Goal: Share content: Share content

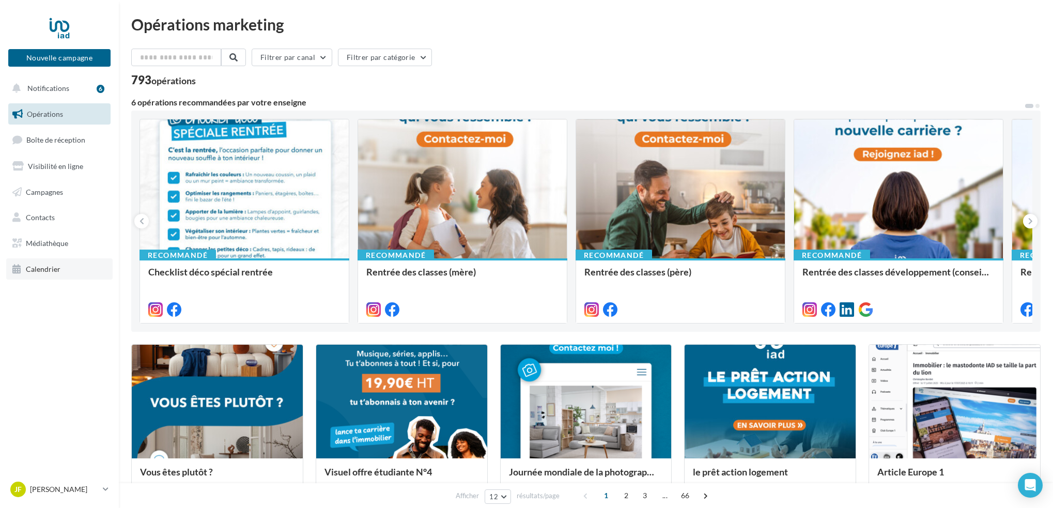
click at [47, 269] on span "Calendrier" at bounding box center [43, 269] width 35 height 9
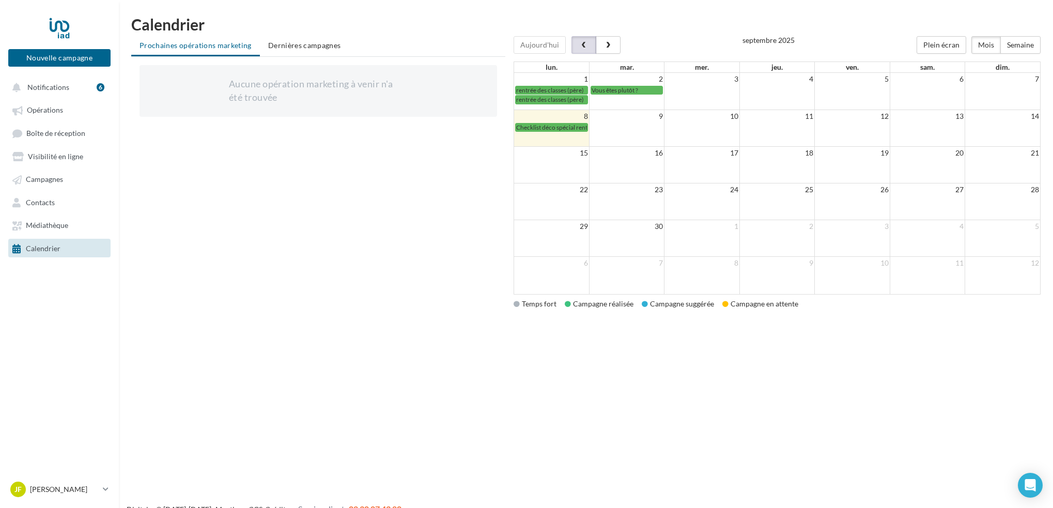
click at [586, 44] on span "button" at bounding box center [583, 45] width 9 height 7
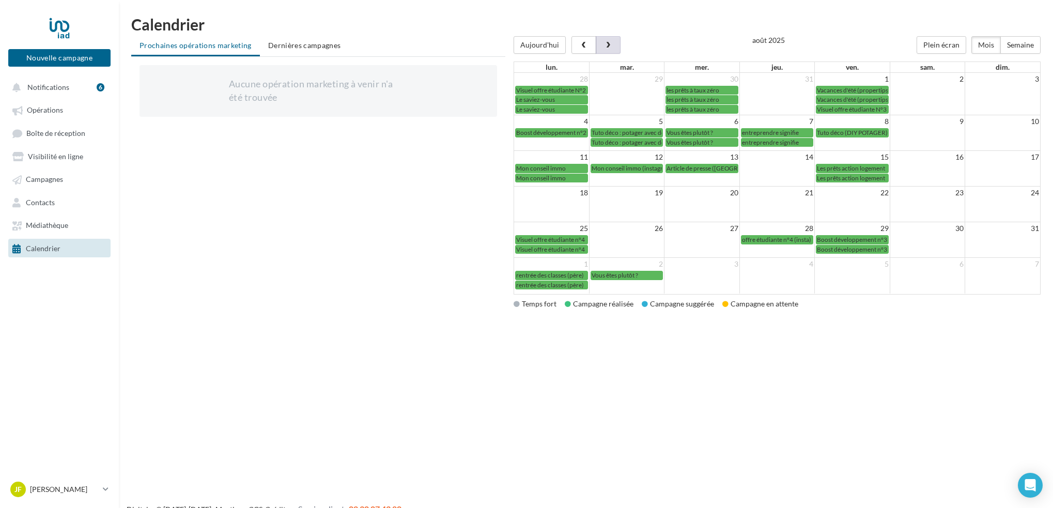
click at [616, 44] on button "button" at bounding box center [608, 45] width 25 height 18
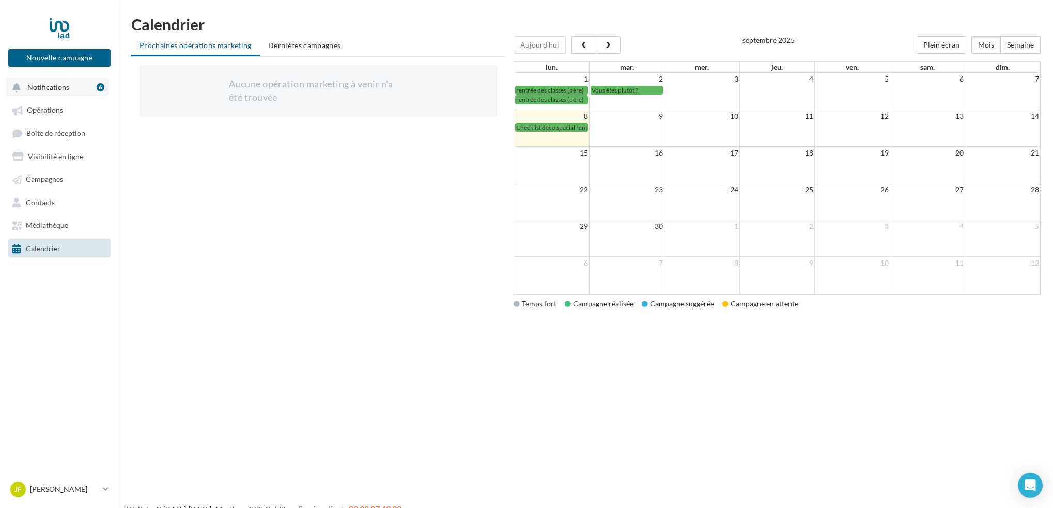
click at [59, 89] on span "Notifications" at bounding box center [48, 87] width 42 height 9
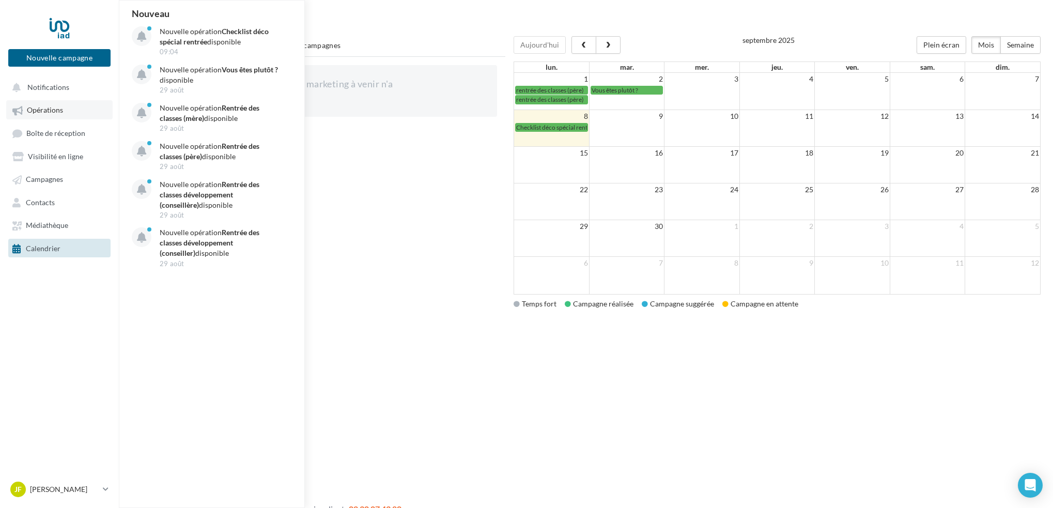
click at [53, 110] on span "Opérations" at bounding box center [45, 110] width 36 height 9
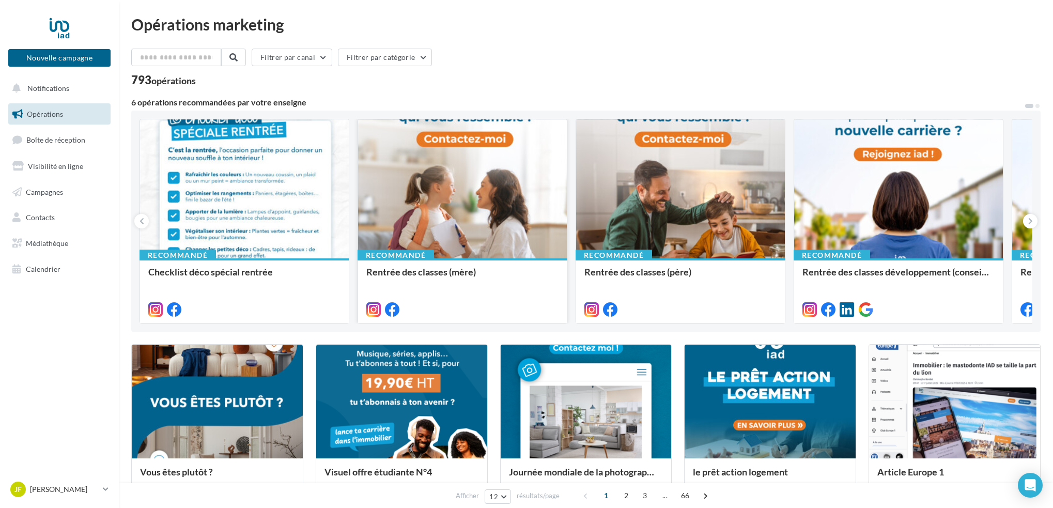
click at [480, 199] on div at bounding box center [462, 189] width 209 height 140
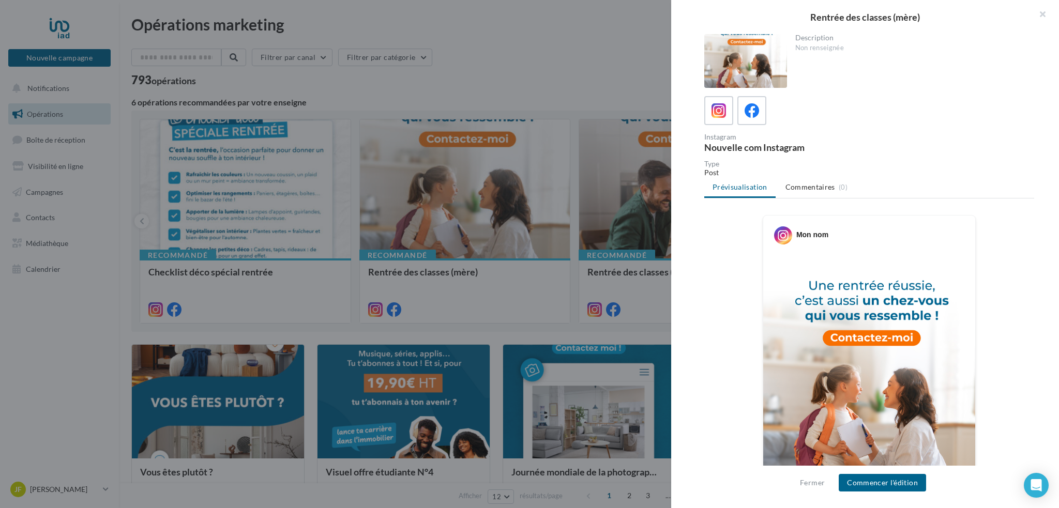
click at [1042, 14] on button "button" at bounding box center [1037, 15] width 41 height 31
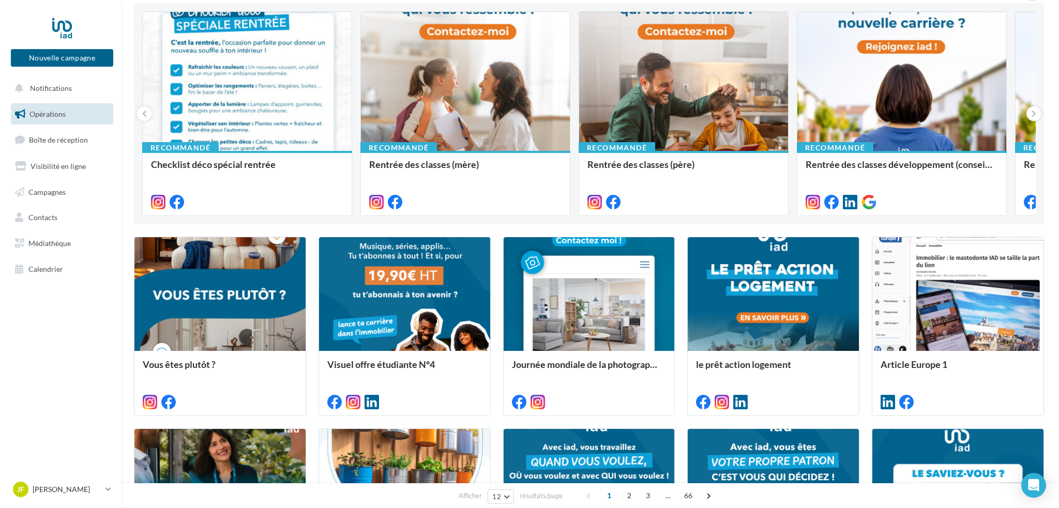
scroll to position [106, 0]
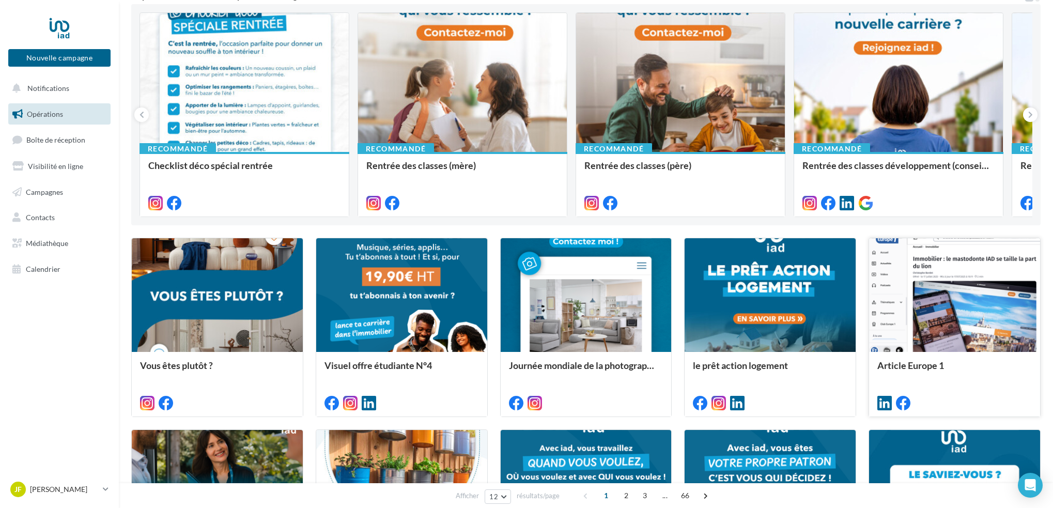
click at [930, 264] on div at bounding box center [954, 295] width 171 height 115
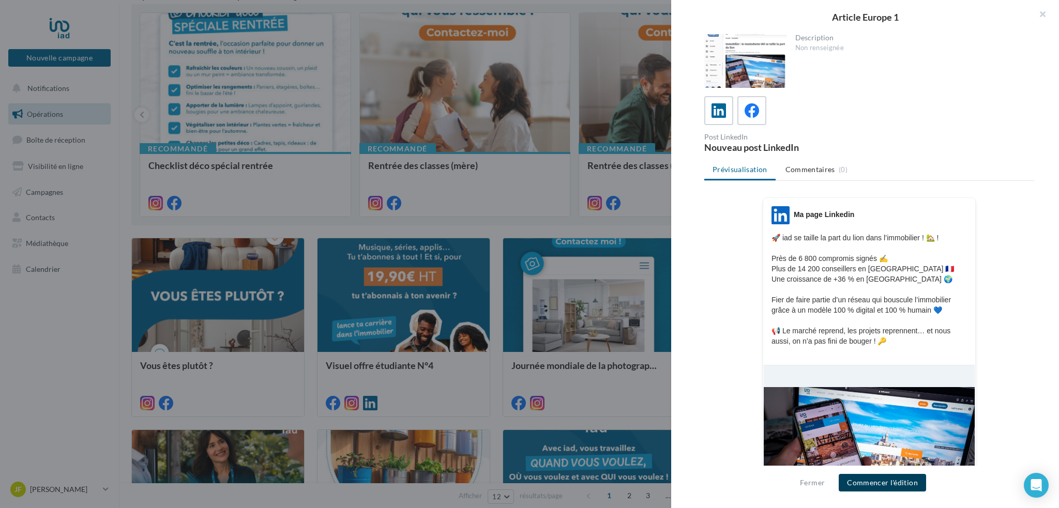
click at [885, 482] on button "Commencer l'édition" at bounding box center [881, 483] width 87 height 18
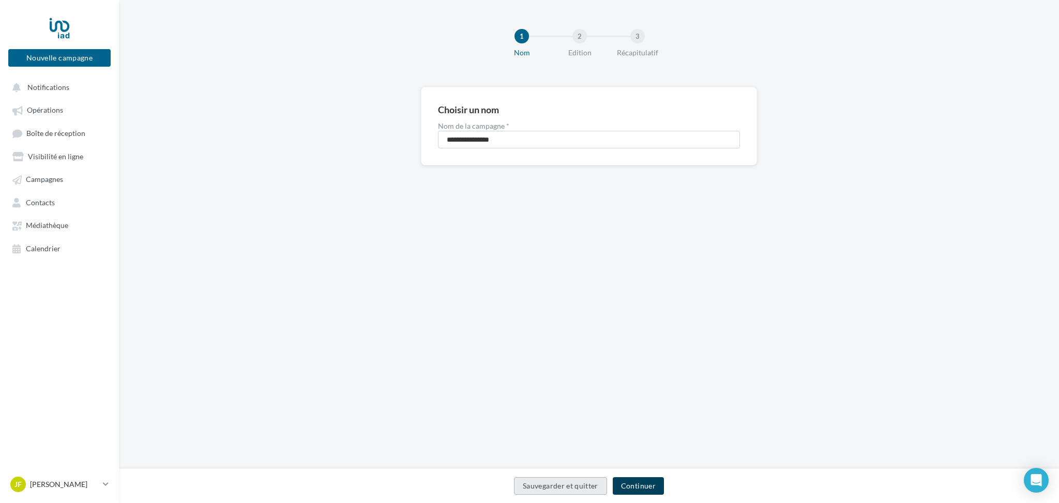
click at [641, 483] on button "Continuer" at bounding box center [638, 486] width 51 height 18
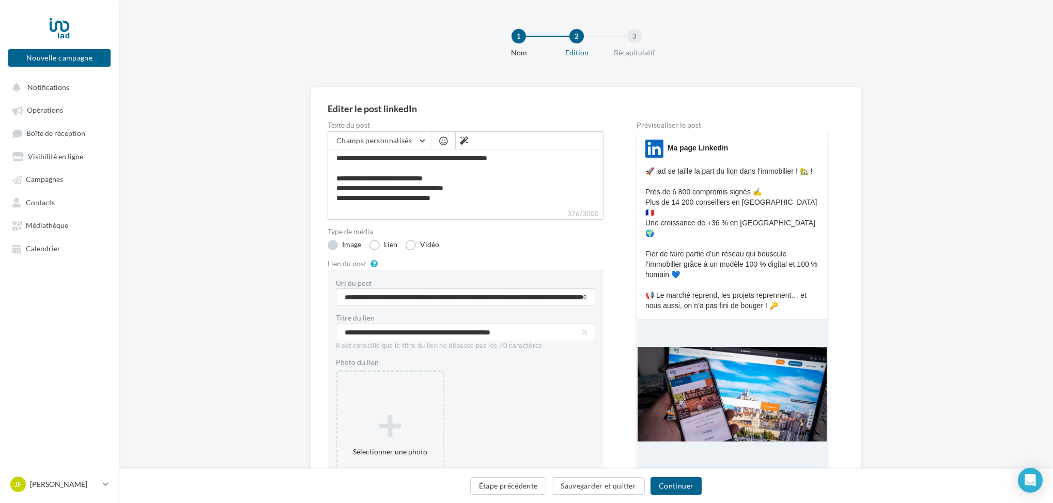
click at [332, 244] on label "Image" at bounding box center [345, 245] width 34 height 10
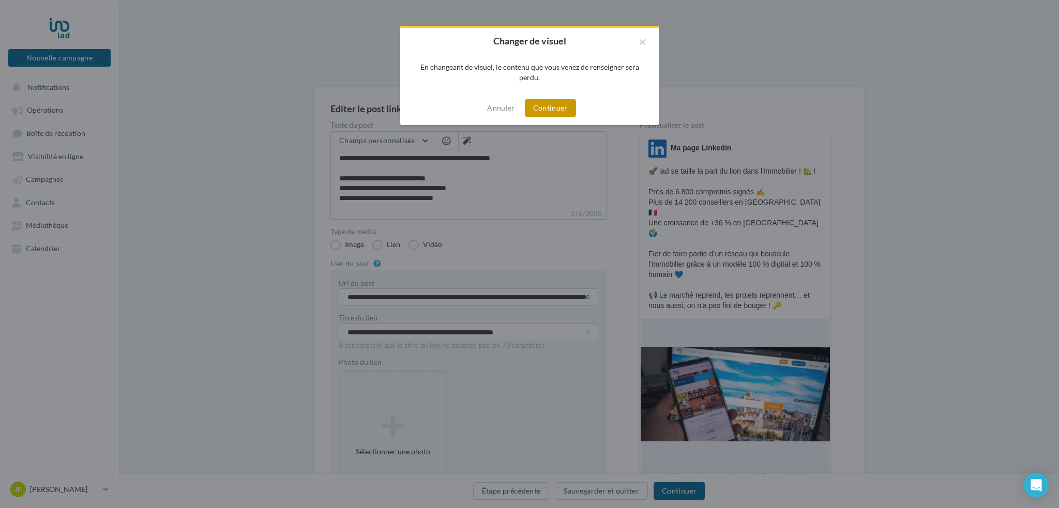
click at [538, 106] on button "Continuer" at bounding box center [550, 108] width 51 height 18
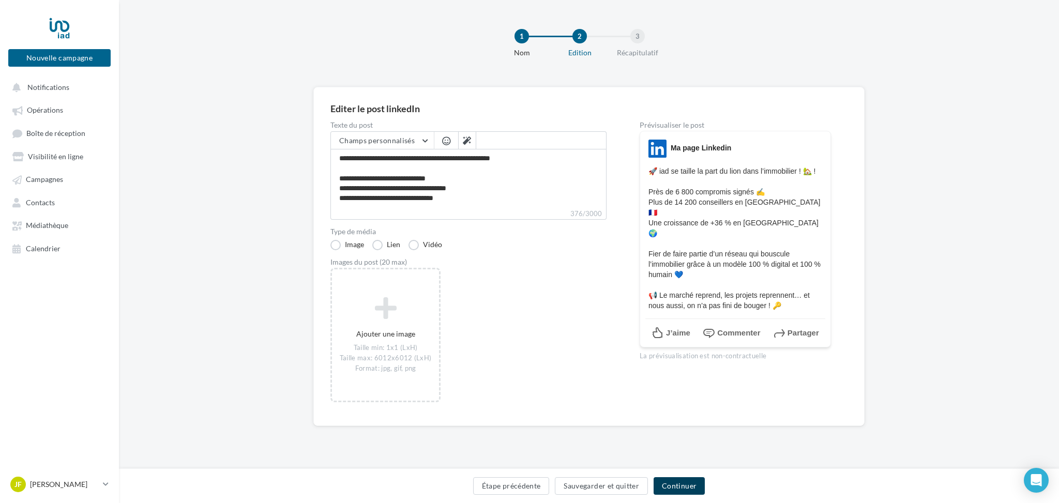
click at [682, 485] on button "Continuer" at bounding box center [678, 486] width 51 height 18
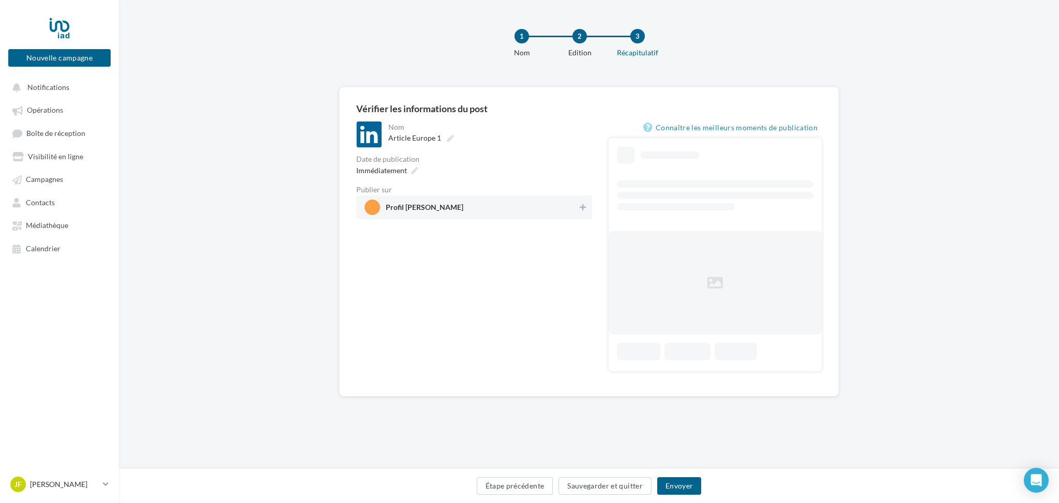
click at [441, 211] on span "Profil Jean-François MONTAGU" at bounding box center [425, 209] width 78 height 11
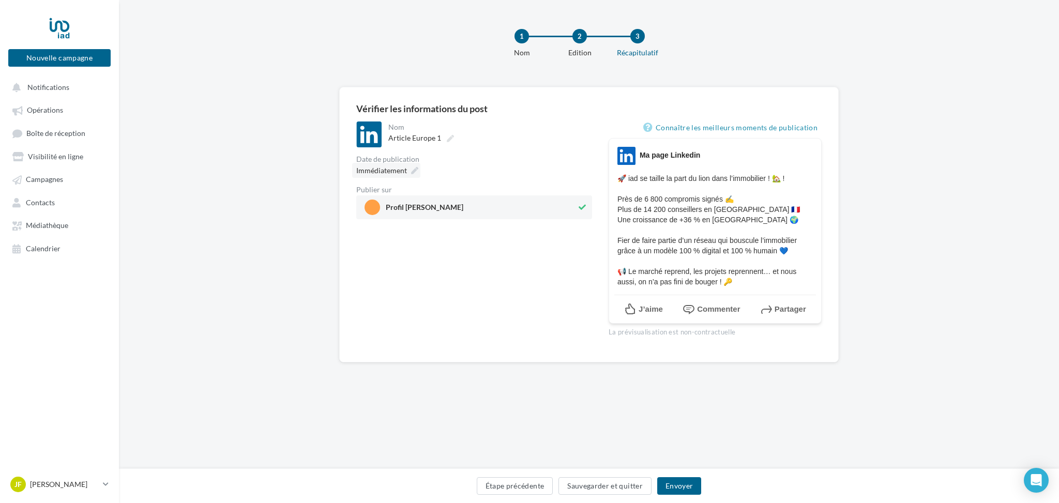
click at [388, 171] on span "Immédiatement" at bounding box center [381, 170] width 51 height 9
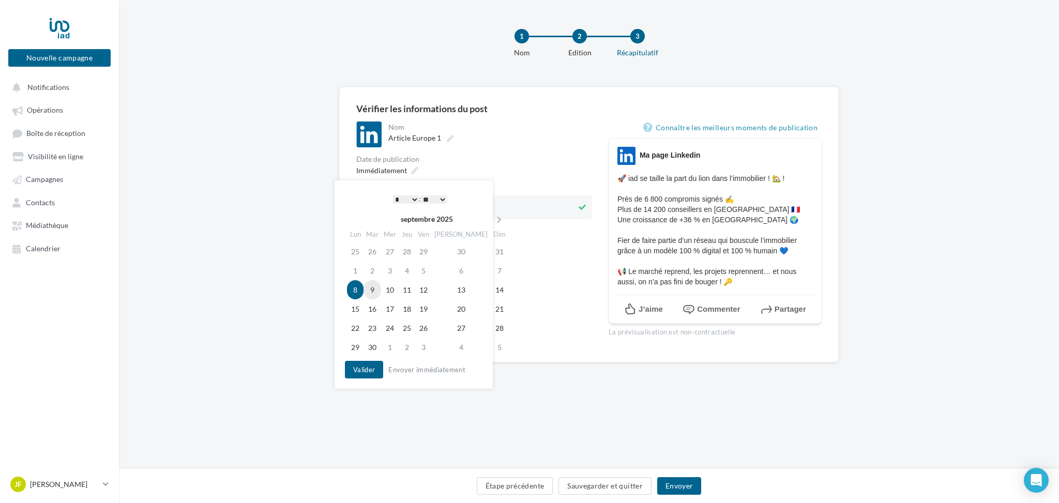
click at [374, 292] on td "9" at bounding box center [372, 289] width 18 height 19
click at [413, 199] on select "* * * * * * * * * * ** ** ** ** ** ** ** ** ** ** ** ** ** **" at bounding box center [406, 199] width 26 height 8
click at [442, 195] on select "** ** ** ** ** **" at bounding box center [434, 199] width 26 height 8
click at [685, 485] on button "Envoyer" at bounding box center [679, 486] width 44 height 18
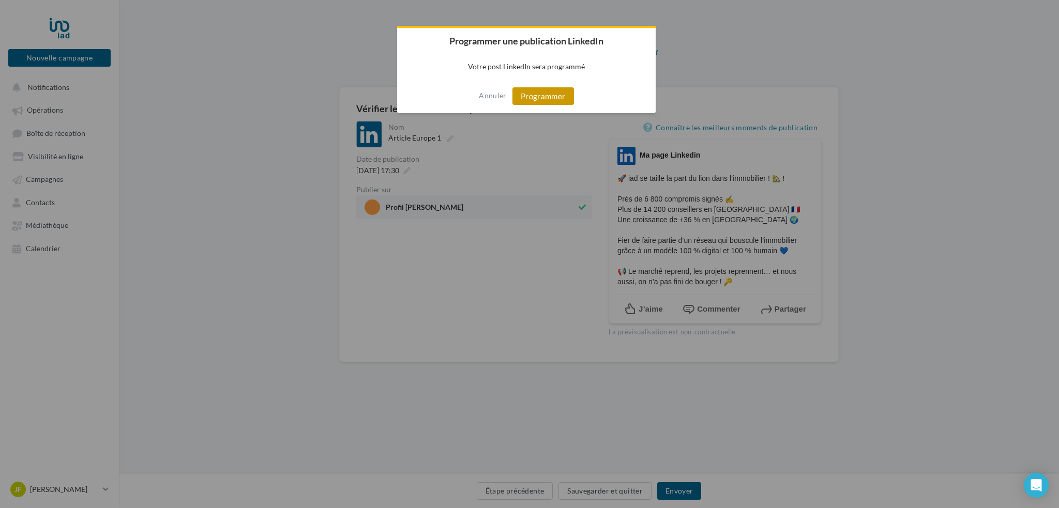
click at [546, 94] on button "Programmer" at bounding box center [543, 96] width 62 height 18
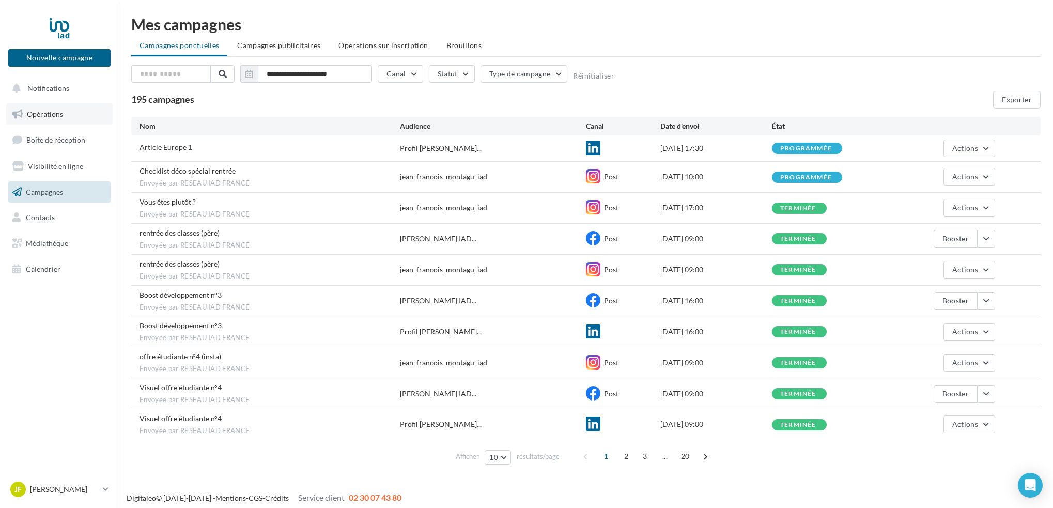
click at [39, 113] on span "Opérations" at bounding box center [45, 114] width 36 height 9
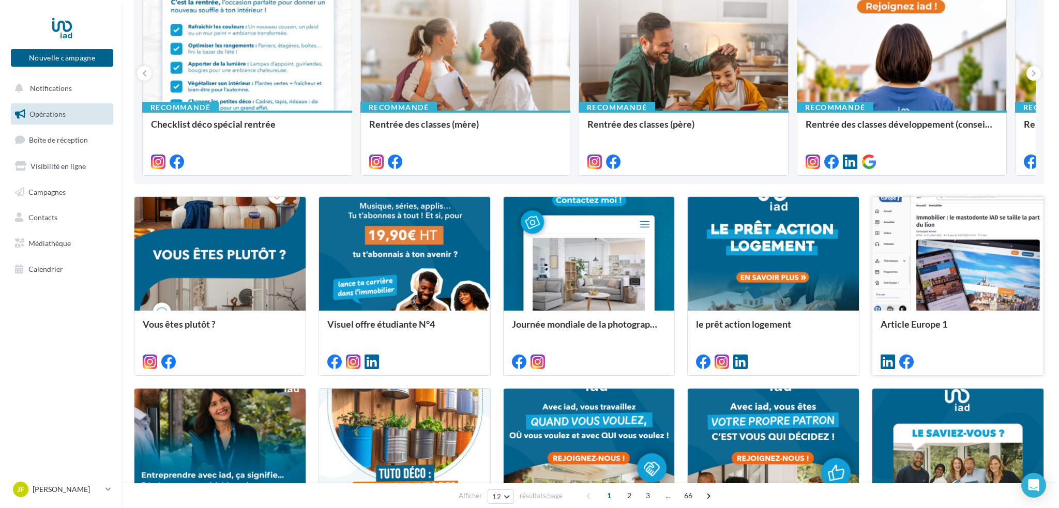
scroll to position [147, 0]
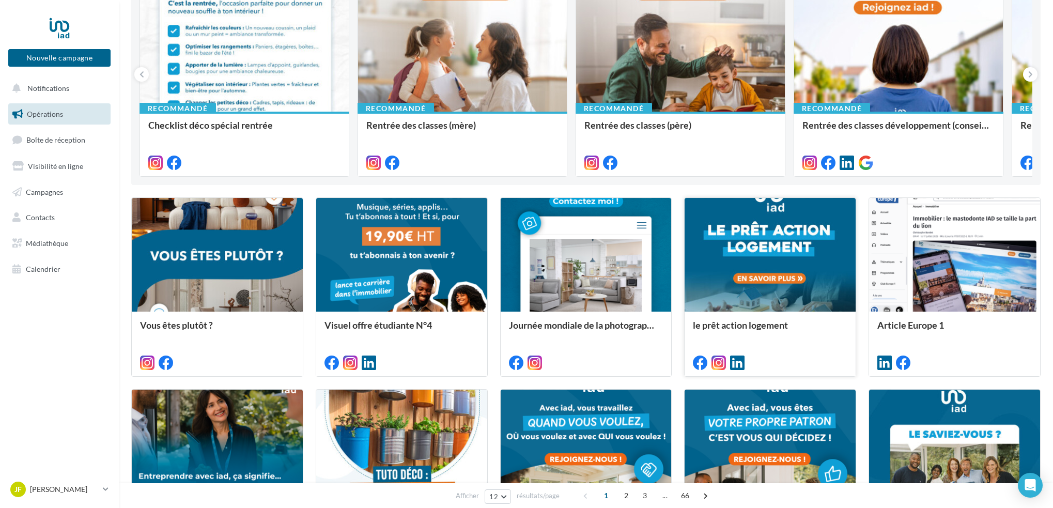
click at [749, 236] on div at bounding box center [770, 255] width 171 height 115
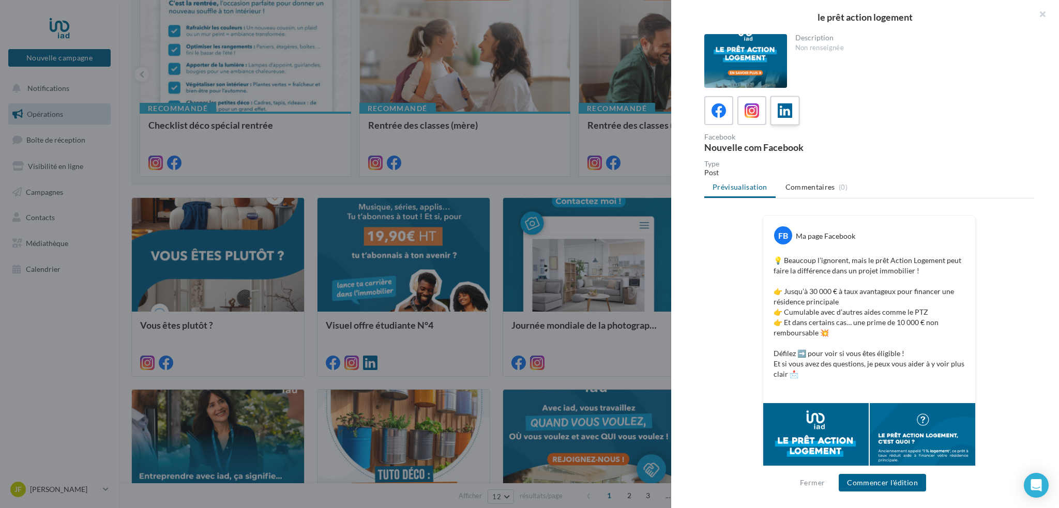
click at [787, 108] on icon at bounding box center [784, 110] width 15 height 15
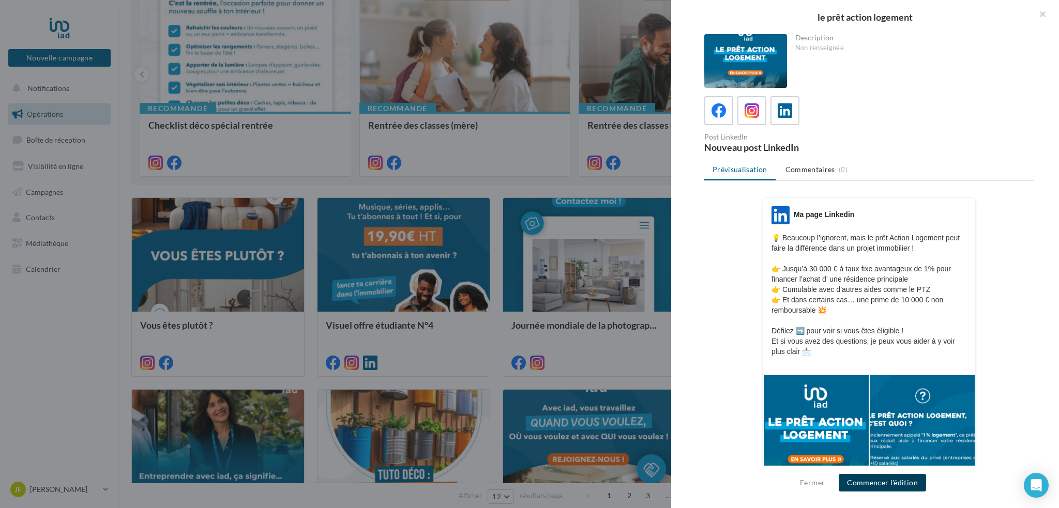
click at [897, 486] on button "Commencer l'édition" at bounding box center [881, 483] width 87 height 18
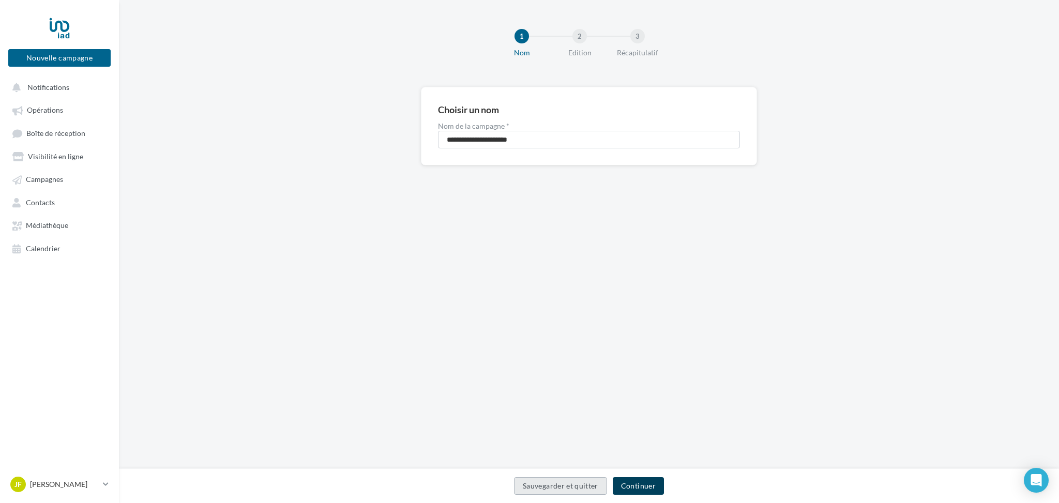
click at [641, 483] on button "Continuer" at bounding box center [638, 486] width 51 height 18
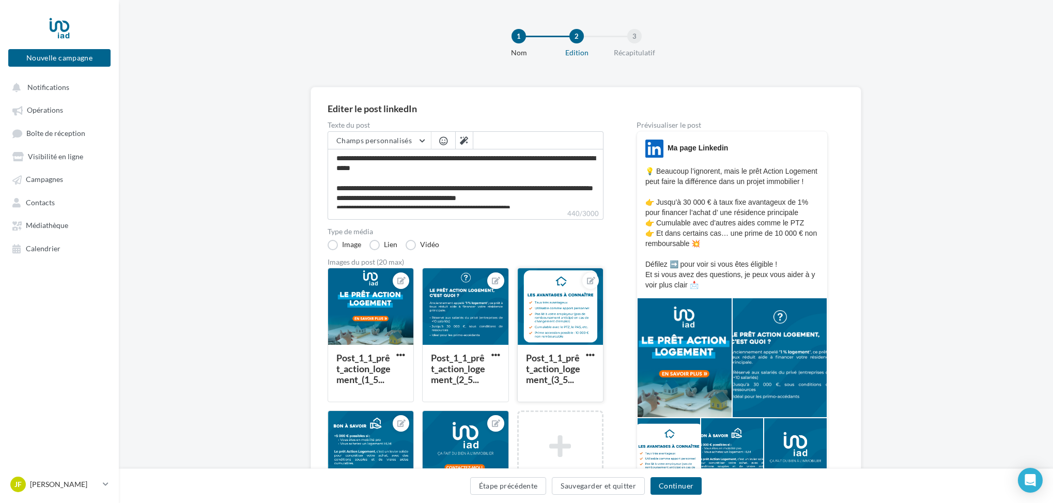
click at [574, 316] on div at bounding box center [560, 307] width 85 height 78
click at [517, 402] on div "Sélectionner un fichier Consulter les contraintes attendues pour ce type de cam…" at bounding box center [560, 402] width 86 height 0
click at [486, 304] on div at bounding box center [465, 307] width 85 height 78
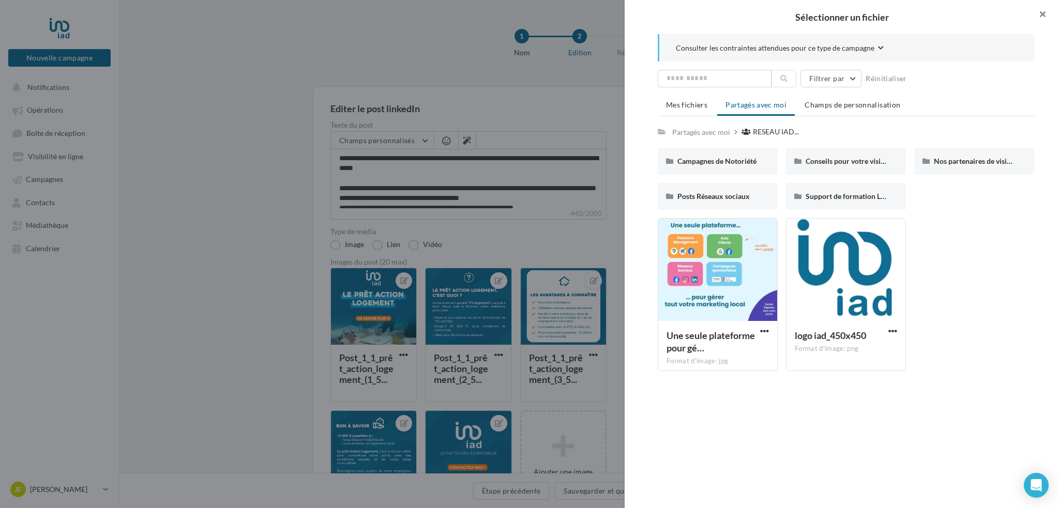
click at [1043, 17] on button "button" at bounding box center [1037, 15] width 41 height 31
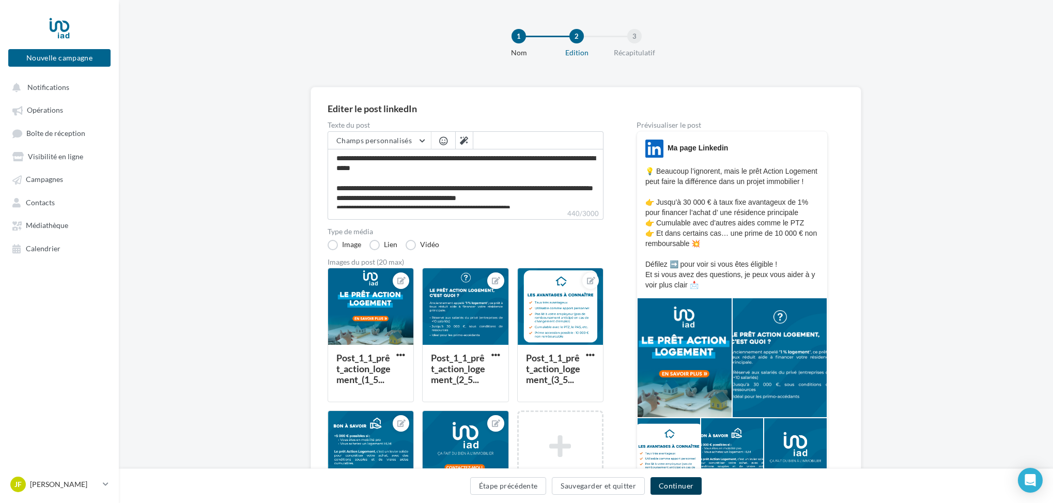
click at [672, 486] on button "Continuer" at bounding box center [676, 486] width 51 height 18
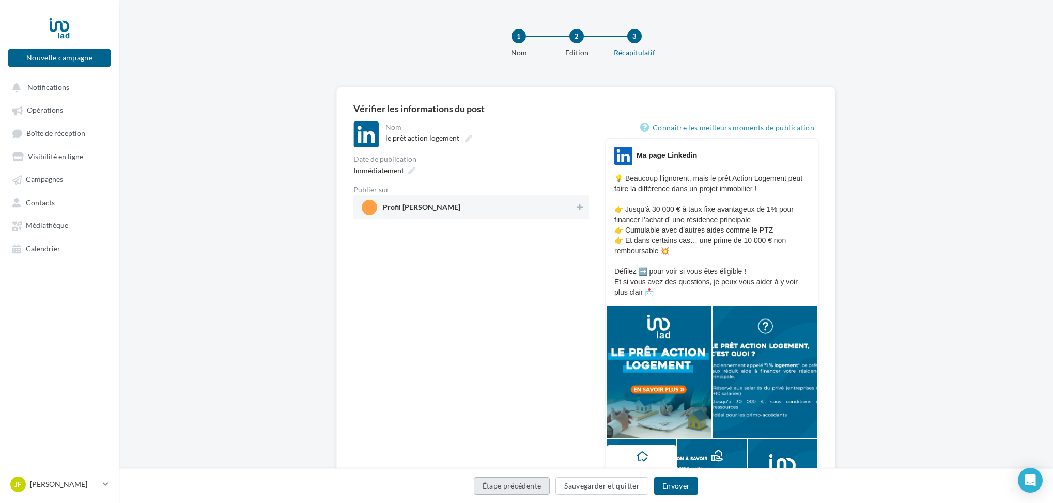
click at [509, 488] on button "Étape précédente" at bounding box center [512, 486] width 77 height 18
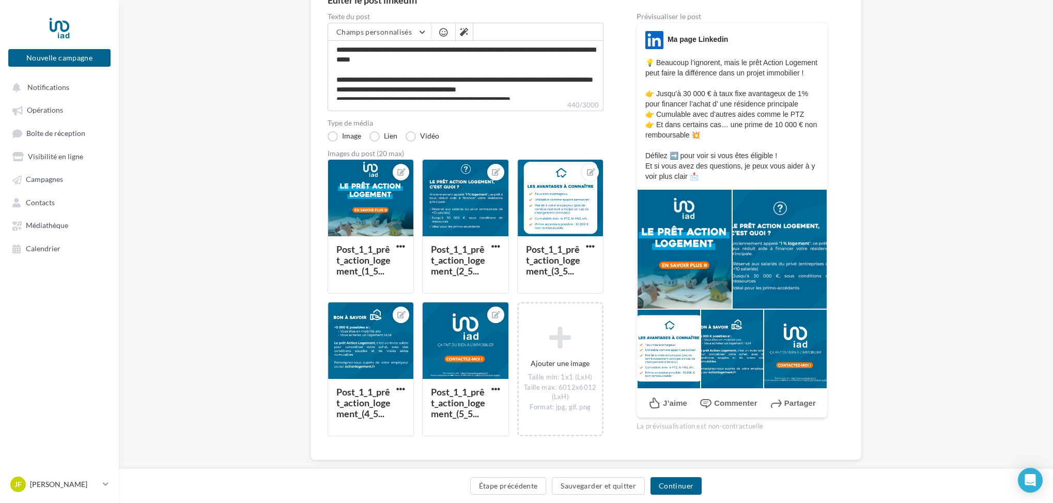
scroll to position [133, 0]
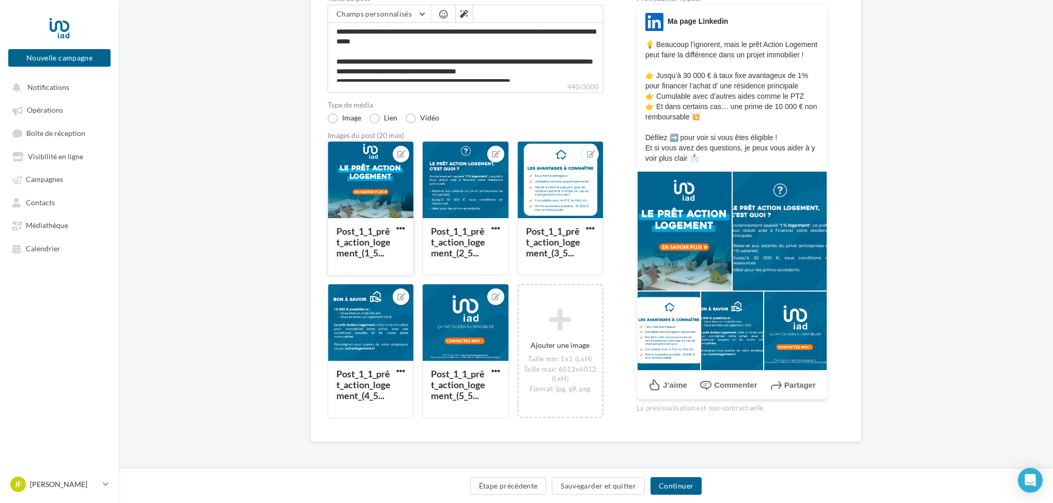
click at [339, 179] on div at bounding box center [370, 181] width 85 height 78
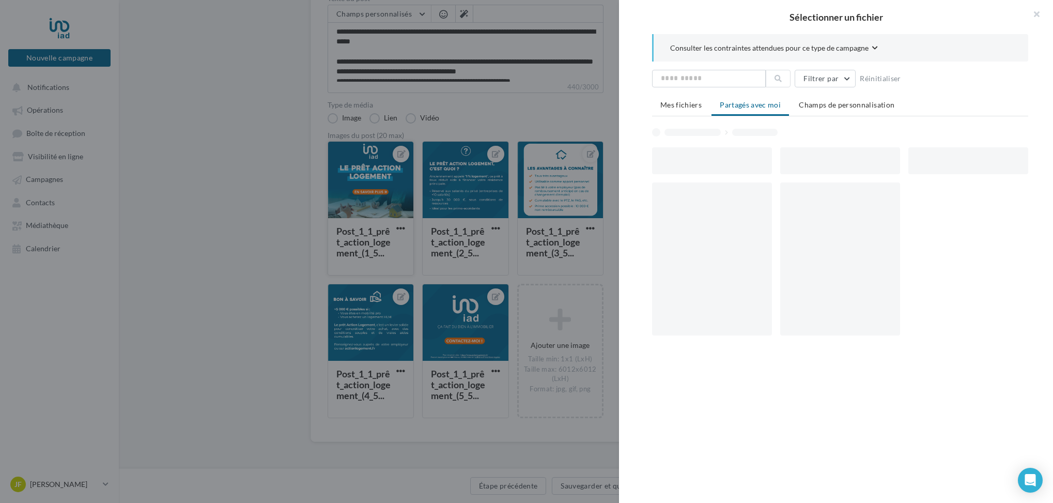
scroll to position [128, 0]
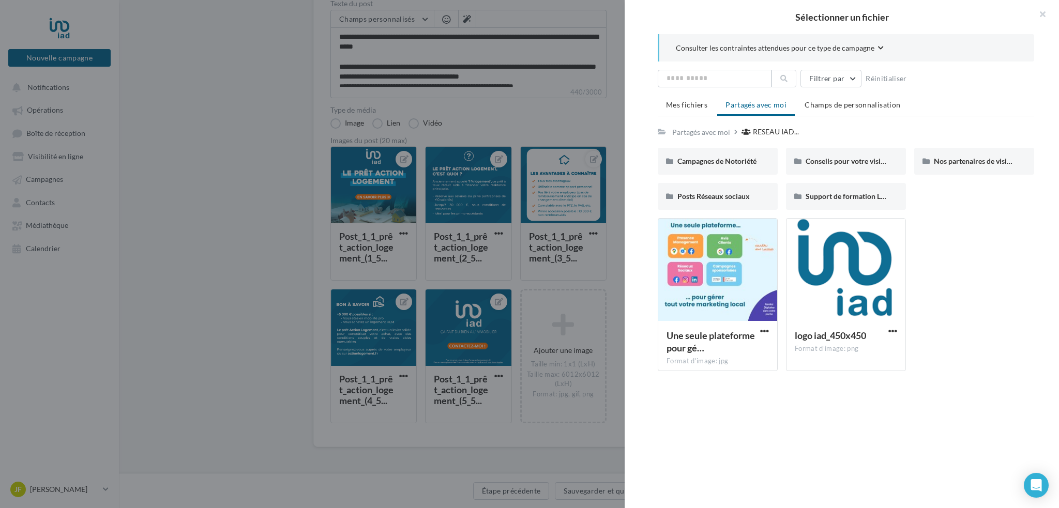
click at [878, 45] on icon "button" at bounding box center [881, 48] width 6 height 6
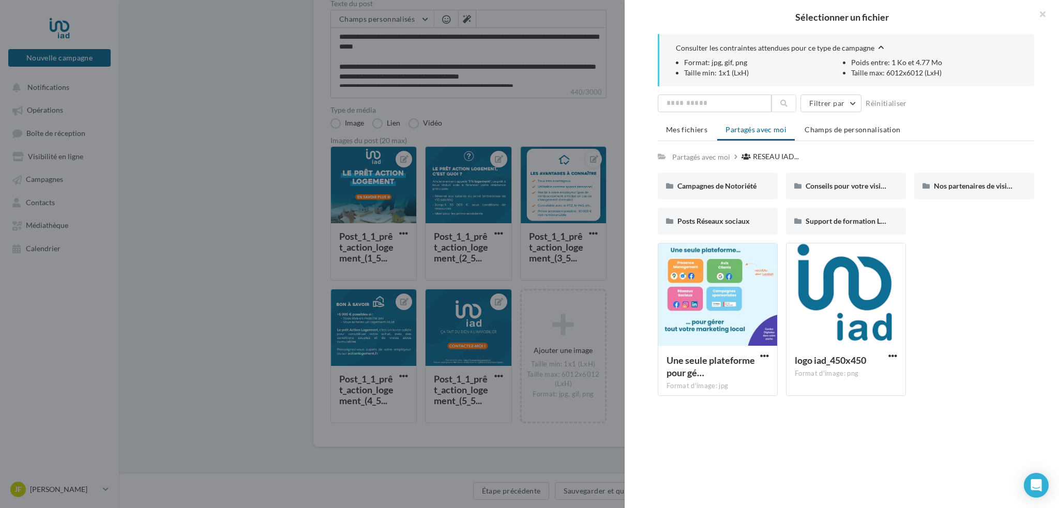
drag, startPoint x: 1041, startPoint y: 12, endPoint x: 929, endPoint y: 44, distance: 116.5
click at [1038, 12] on button "button" at bounding box center [1037, 15] width 41 height 31
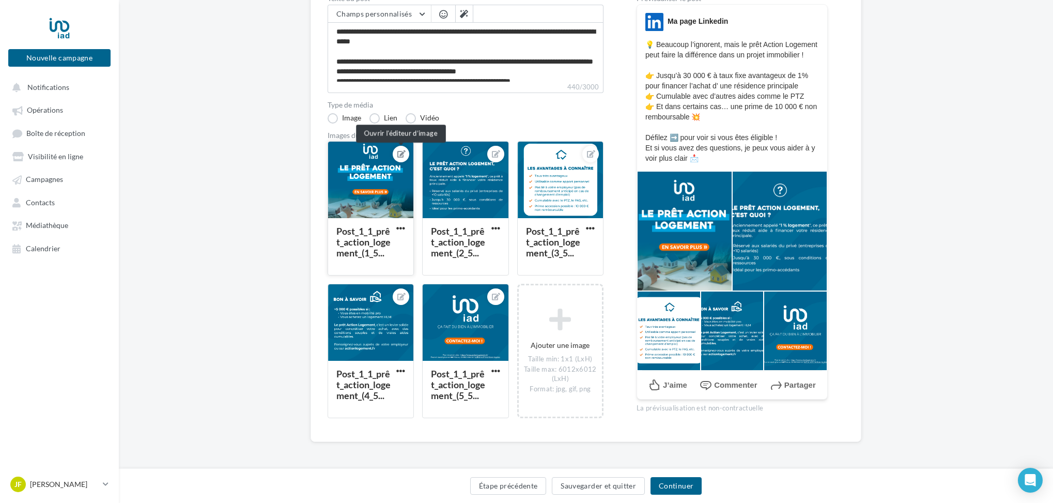
click at [401, 153] on icon at bounding box center [401, 153] width 8 height 7
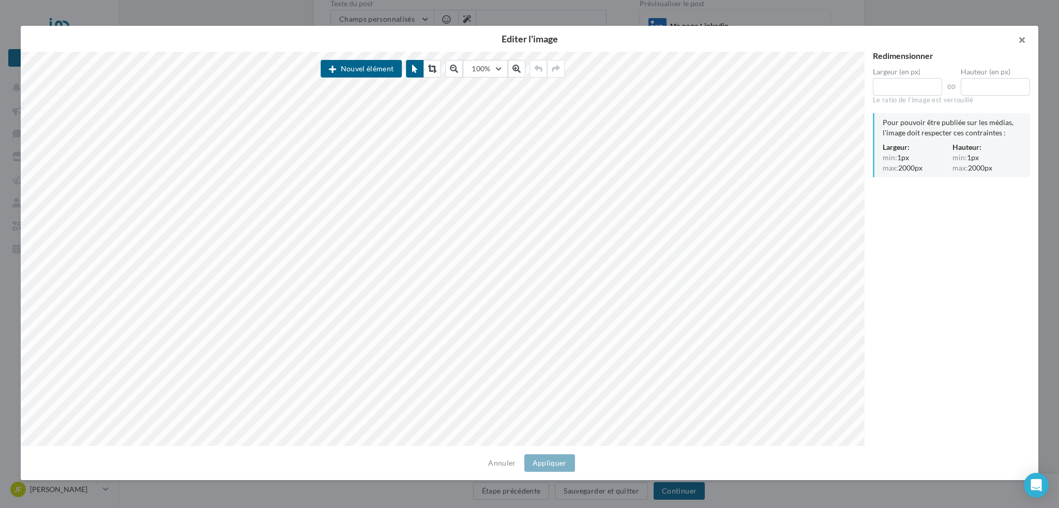
drag, startPoint x: 1024, startPoint y: 36, endPoint x: 1016, endPoint y: 34, distance: 8.5
click at [1022, 37] on button "button" at bounding box center [1017, 41] width 41 height 31
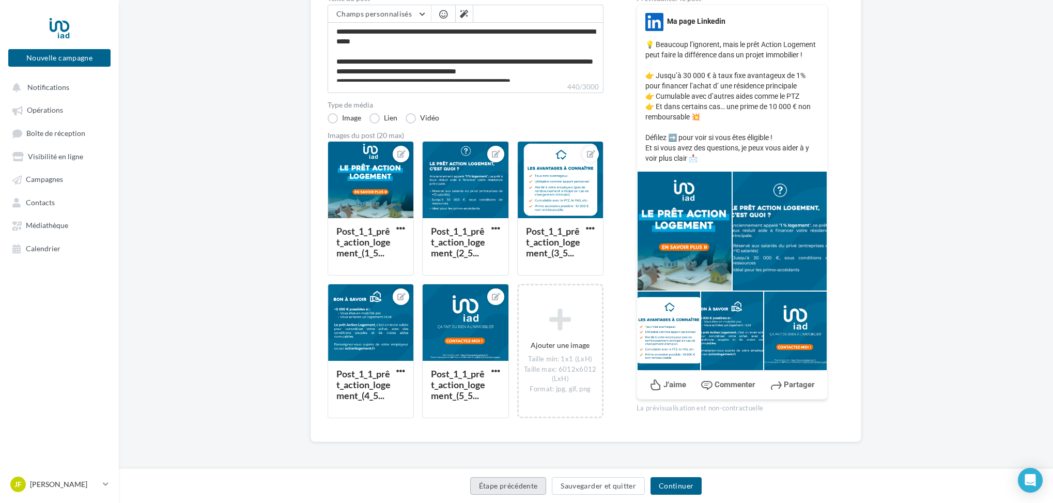
click at [503, 484] on button "Étape précédente" at bounding box center [508, 486] width 77 height 18
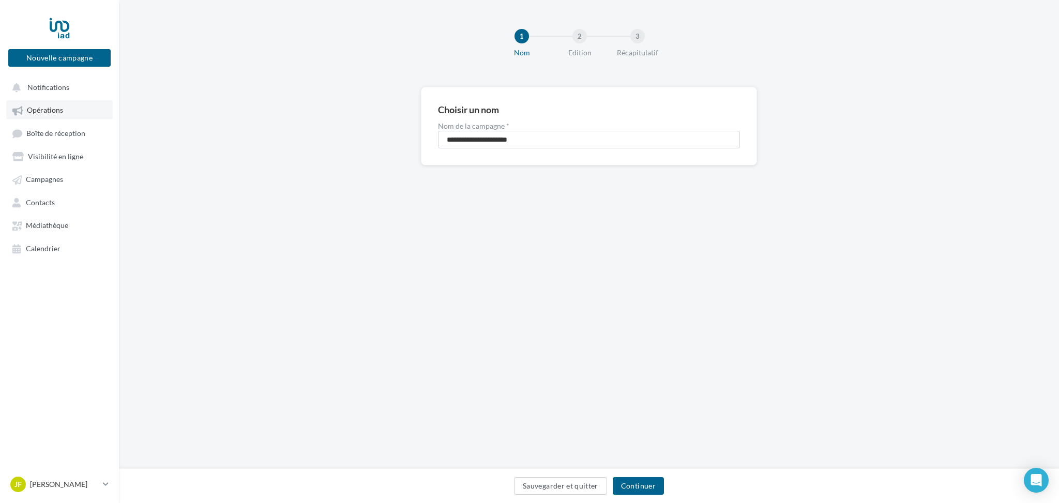
click at [43, 107] on span "Opérations" at bounding box center [45, 110] width 36 height 9
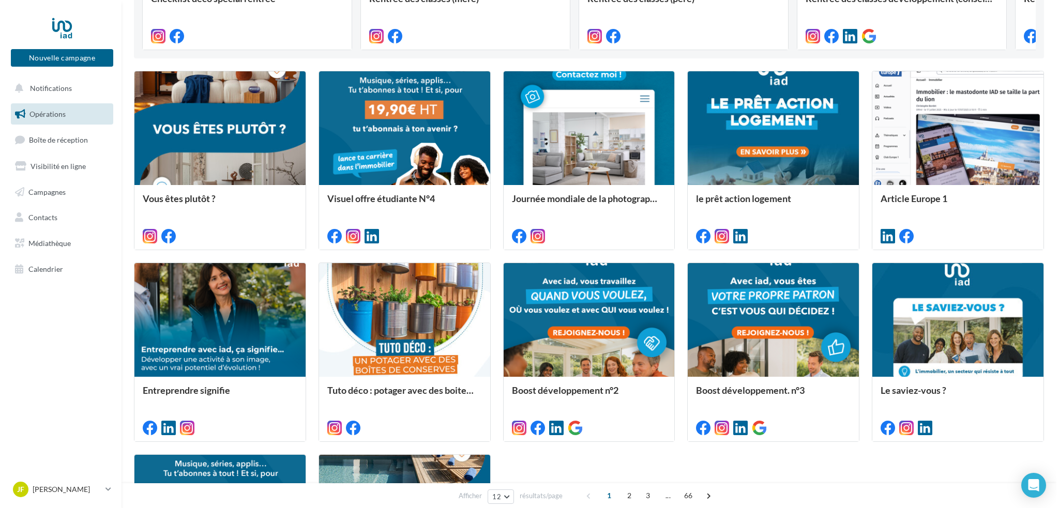
scroll to position [270, 0]
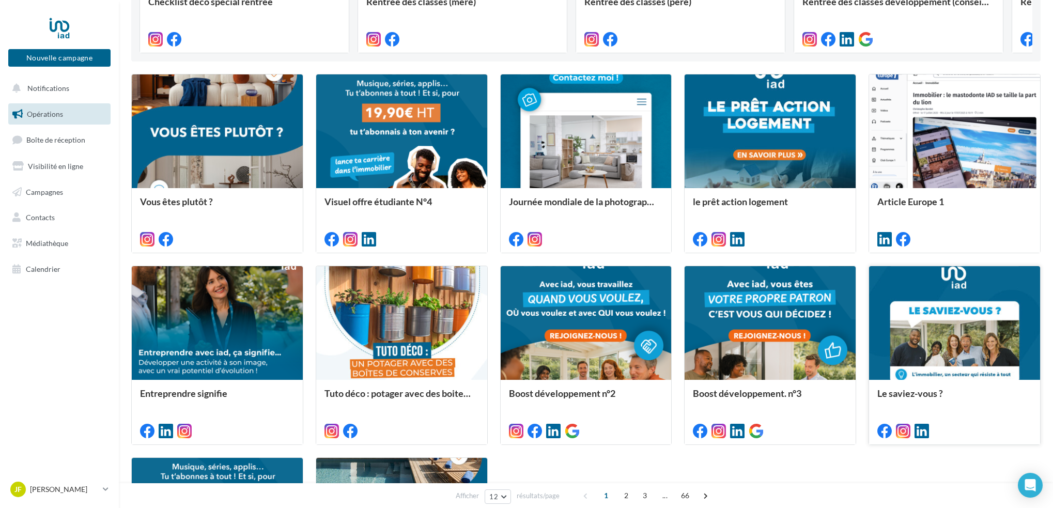
click at [931, 287] on div at bounding box center [954, 323] width 171 height 115
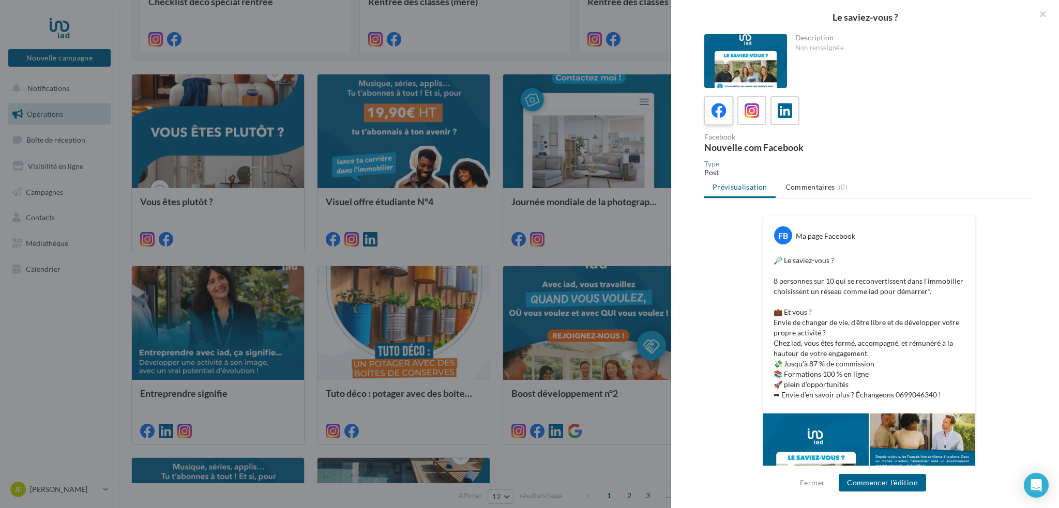
click at [718, 109] on icon at bounding box center [718, 110] width 15 height 15
click at [885, 481] on button "Commencer l'édition" at bounding box center [881, 483] width 87 height 18
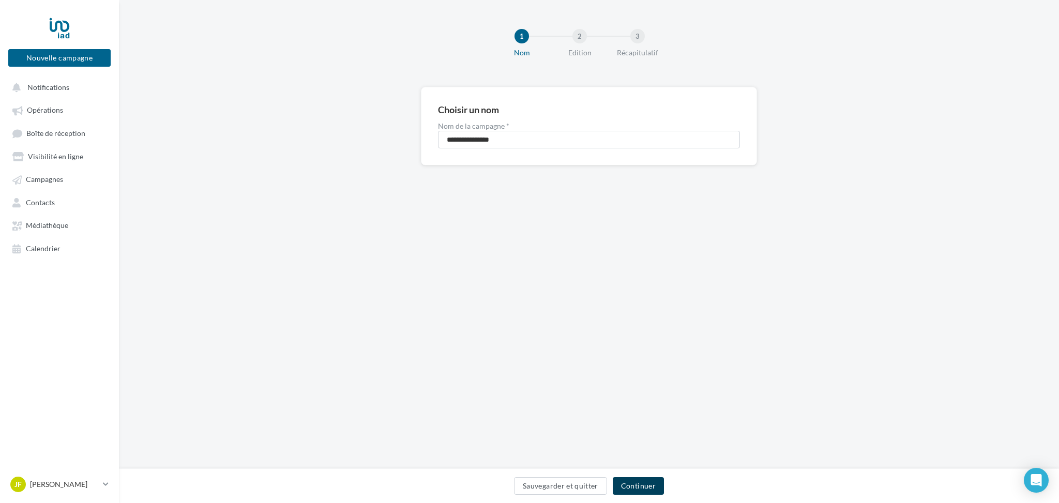
click at [656, 486] on button "Continuer" at bounding box center [638, 486] width 51 height 18
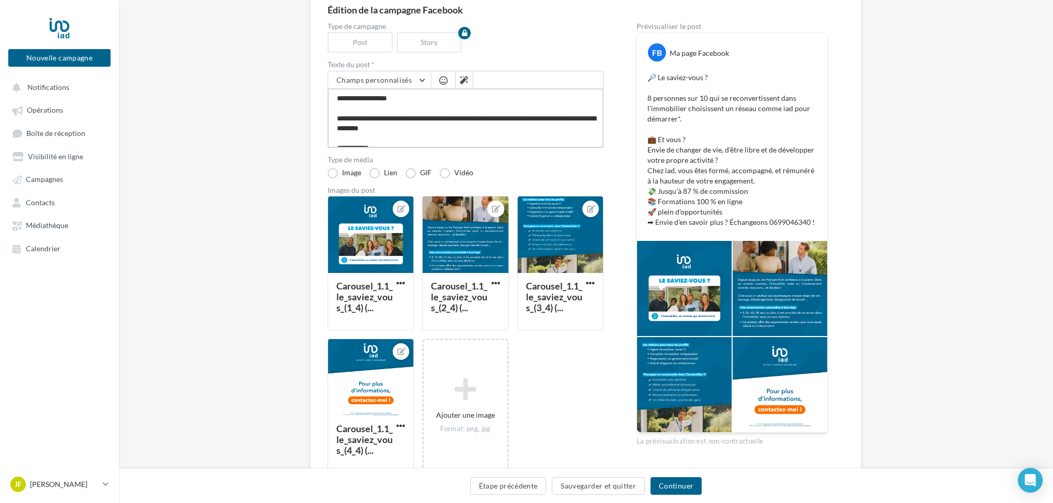
scroll to position [100, 0]
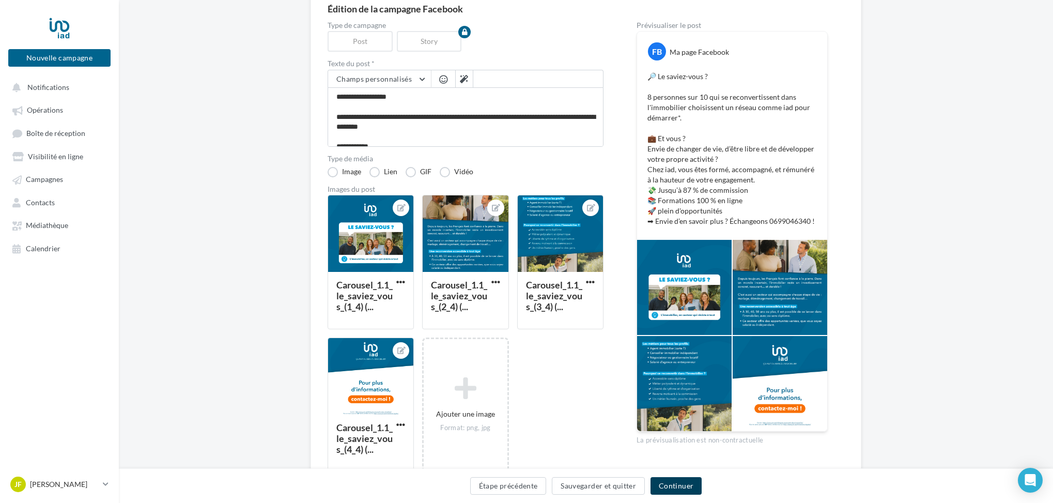
click at [680, 485] on button "Continuer" at bounding box center [676, 486] width 51 height 18
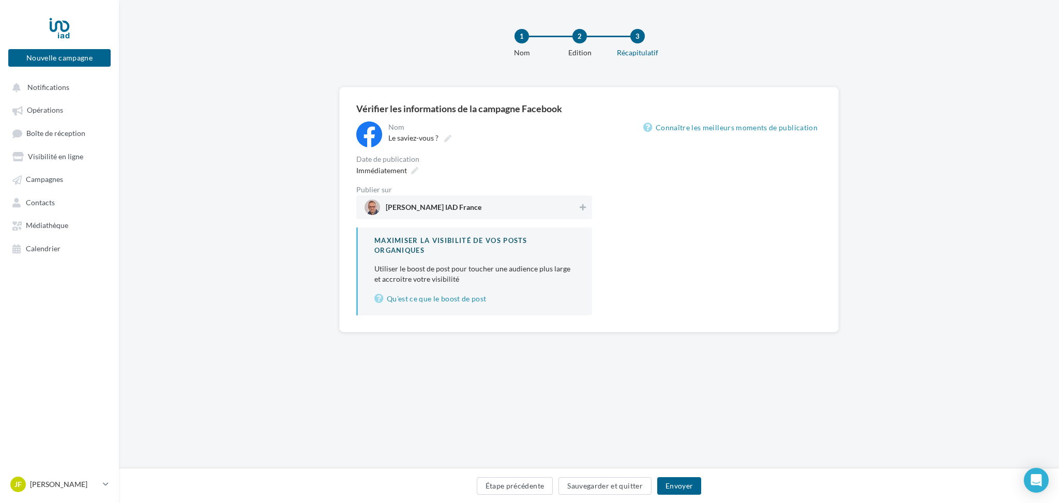
click at [413, 205] on span "Jean-François Montagu IAD France" at bounding box center [434, 209] width 96 height 11
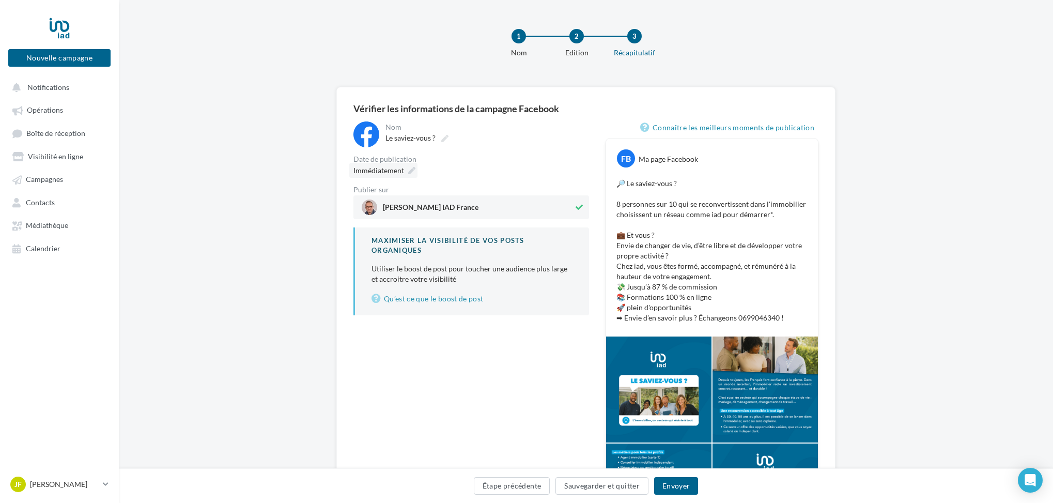
click at [384, 174] on span "Immédiatement" at bounding box center [379, 170] width 51 height 9
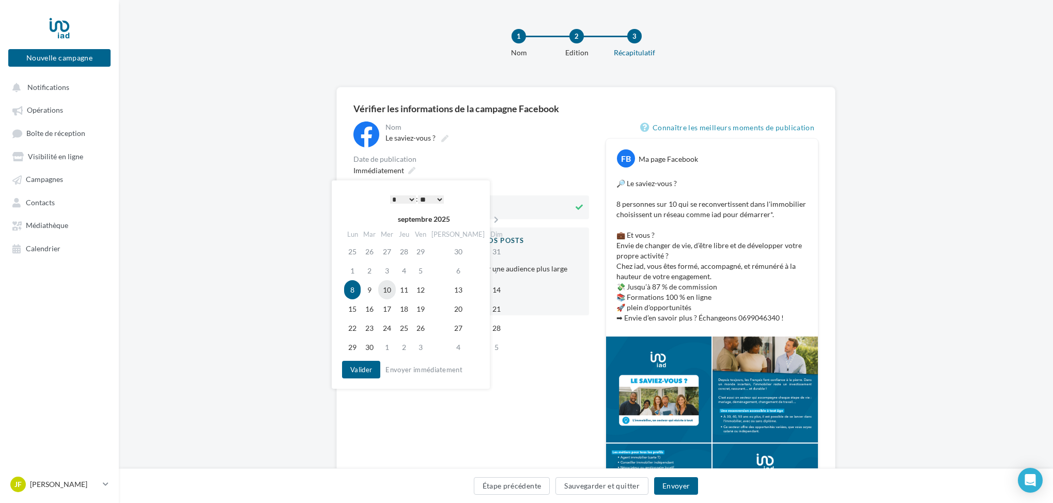
click at [392, 290] on td "10" at bounding box center [387, 289] width 18 height 19
click at [374, 290] on td "9" at bounding box center [370, 289] width 18 height 19
click at [410, 197] on select "* * * * * * * * * * ** ** ** ** ** ** ** ** ** ** ** ** ** **" at bounding box center [403, 199] width 26 height 8
click at [361, 368] on button "Valider" at bounding box center [361, 370] width 38 height 18
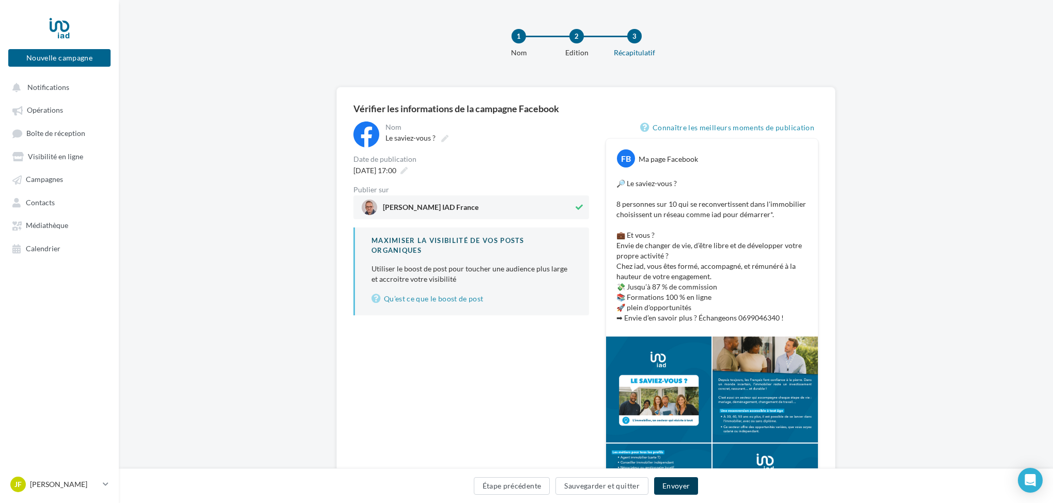
click at [676, 486] on button "Envoyer" at bounding box center [676, 486] width 44 height 18
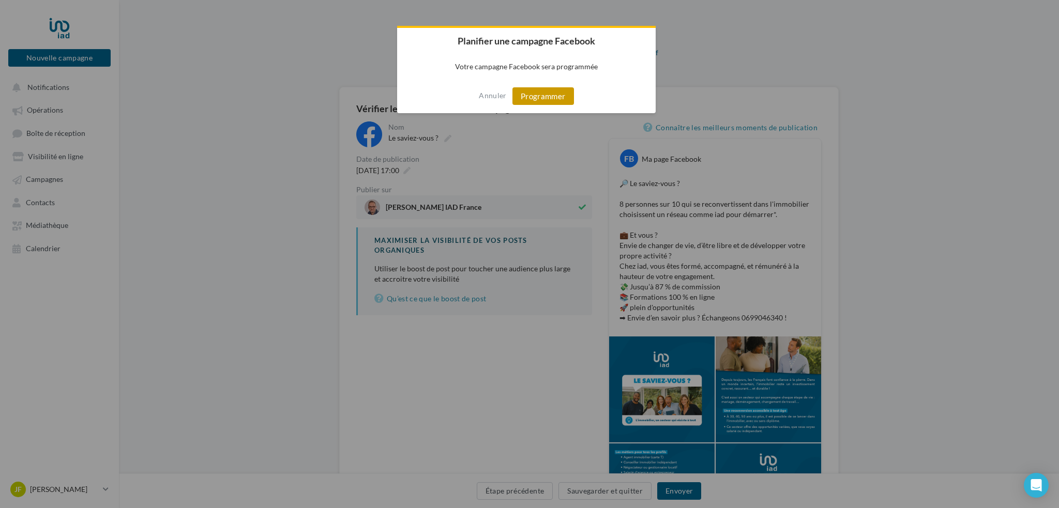
click at [541, 95] on button "Programmer" at bounding box center [543, 96] width 62 height 18
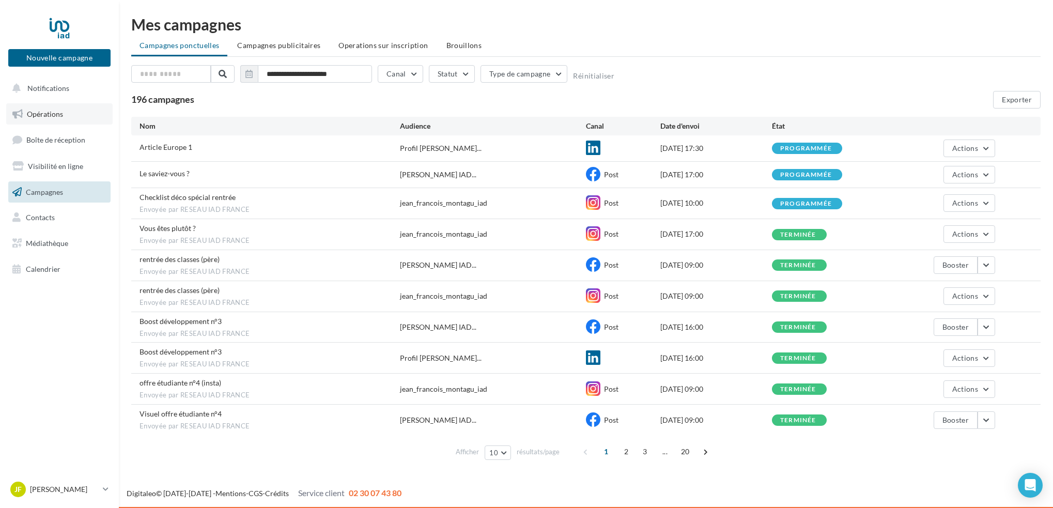
click at [52, 113] on span "Opérations" at bounding box center [45, 114] width 36 height 9
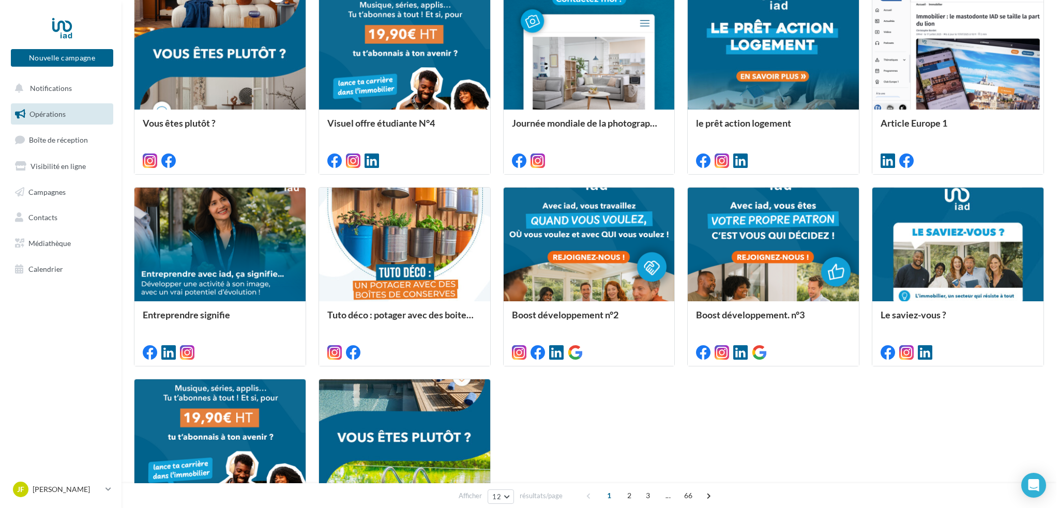
scroll to position [365, 0]
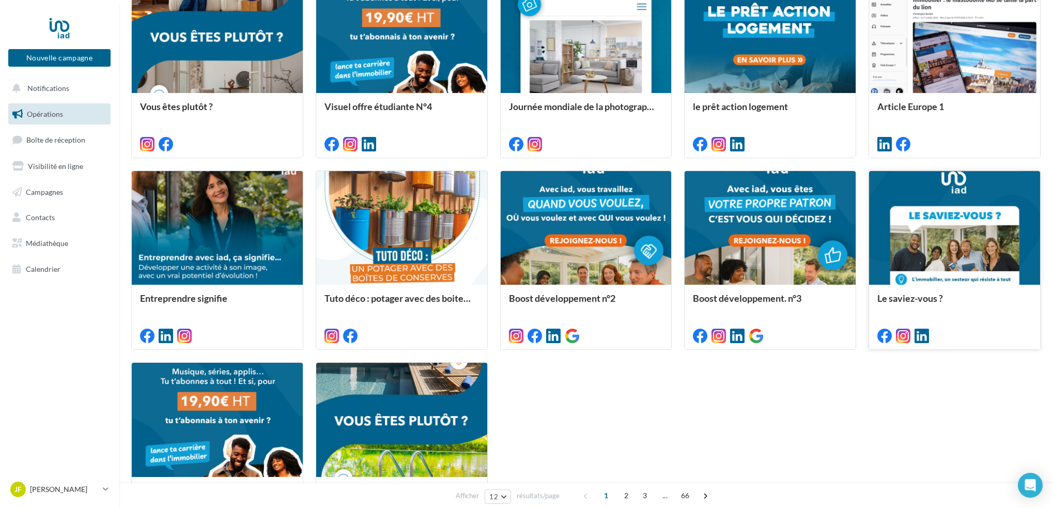
click at [930, 227] on div at bounding box center [954, 228] width 171 height 115
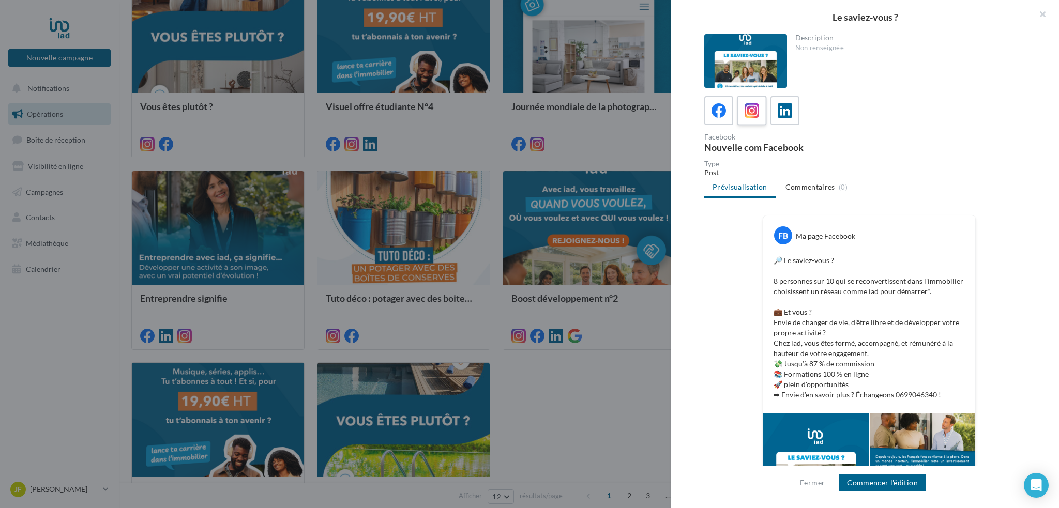
click at [747, 111] on icon at bounding box center [751, 110] width 15 height 15
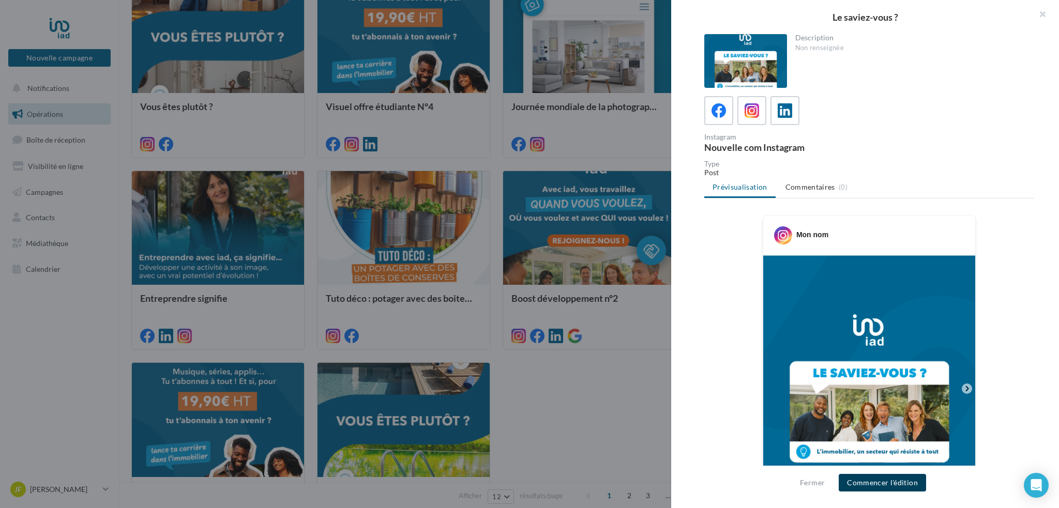
click at [879, 483] on button "Commencer l'édition" at bounding box center [881, 483] width 87 height 18
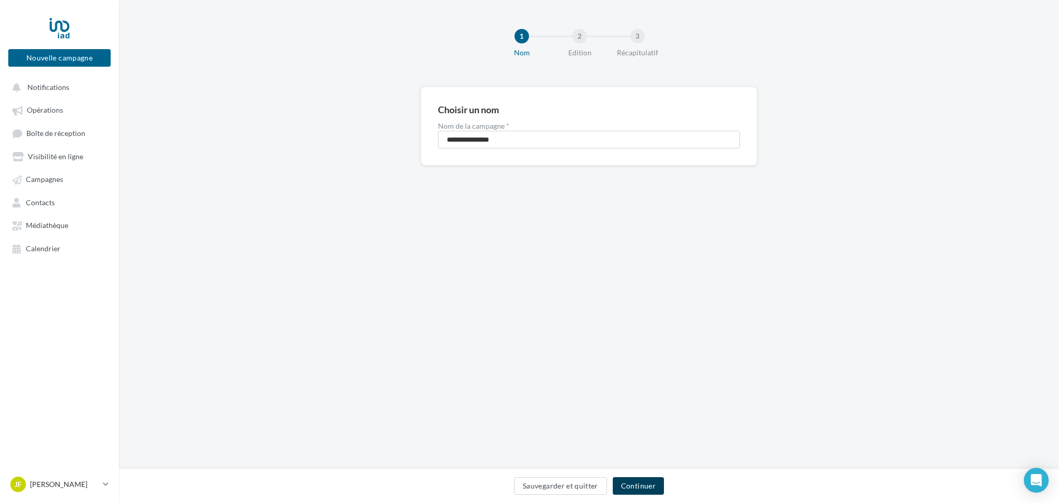
click at [633, 482] on button "Continuer" at bounding box center [638, 486] width 51 height 18
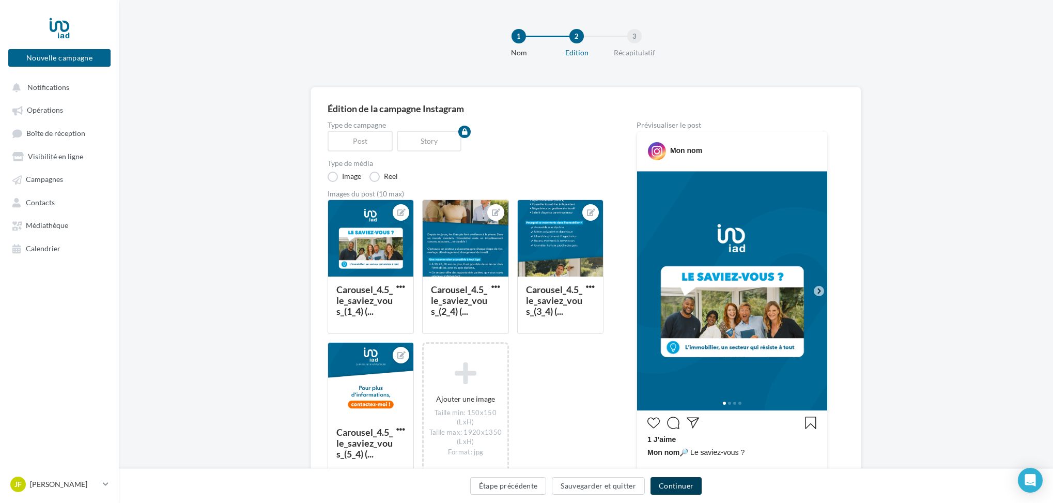
click at [669, 488] on button "Continuer" at bounding box center [676, 486] width 51 height 18
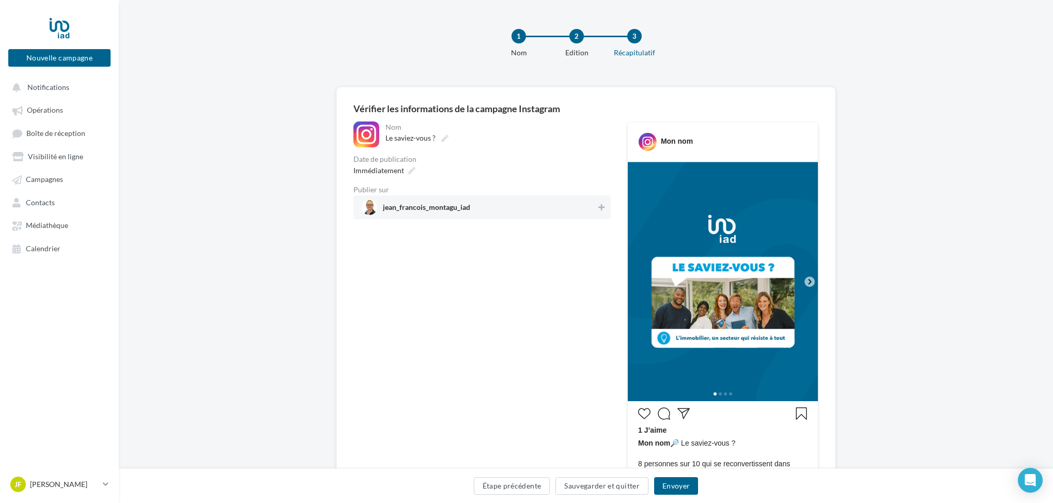
click at [445, 208] on span "jean_francois_montagu_iad" at bounding box center [426, 209] width 87 height 11
click at [385, 167] on span "Immédiatement" at bounding box center [379, 170] width 51 height 9
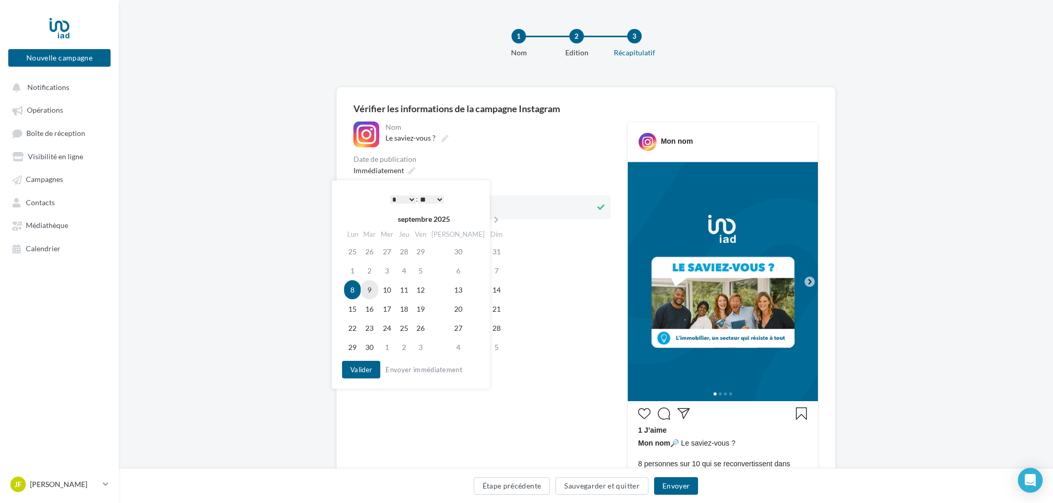
click at [374, 289] on td "9" at bounding box center [370, 289] width 18 height 19
click at [410, 200] on select "* * * * * * * * * * ** ** ** ** ** ** ** ** ** ** ** ** ** **" at bounding box center [403, 199] width 26 height 8
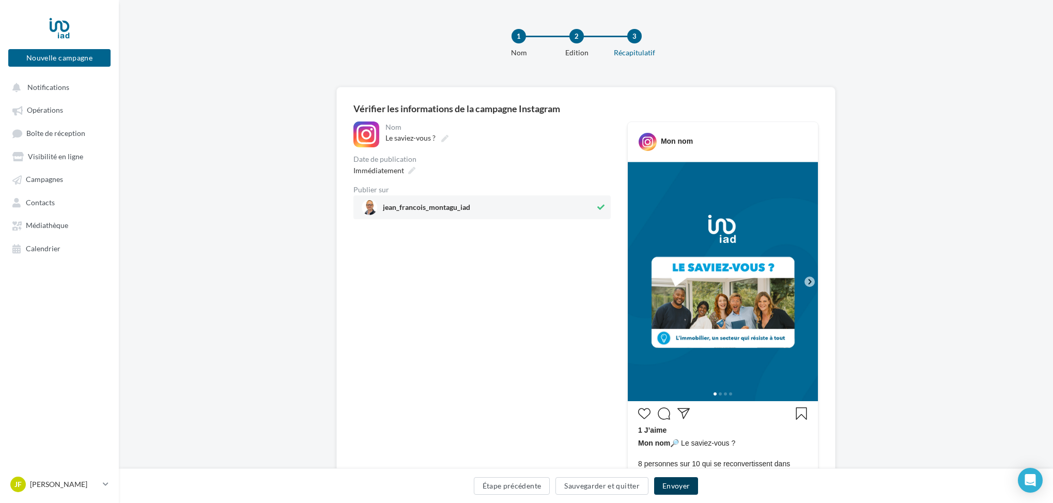
click at [679, 485] on button "Envoyer" at bounding box center [676, 486] width 44 height 18
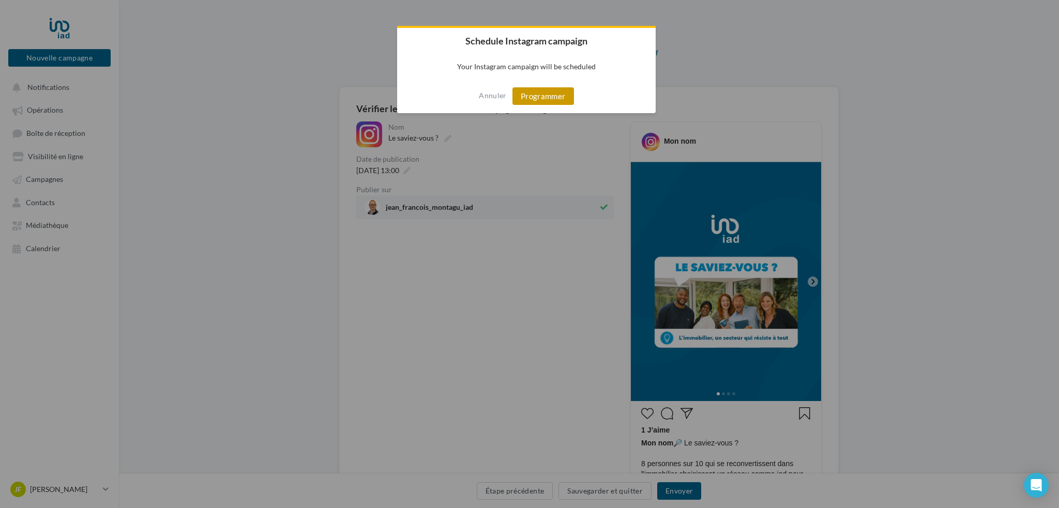
click at [544, 94] on button "Programmer" at bounding box center [543, 96] width 62 height 18
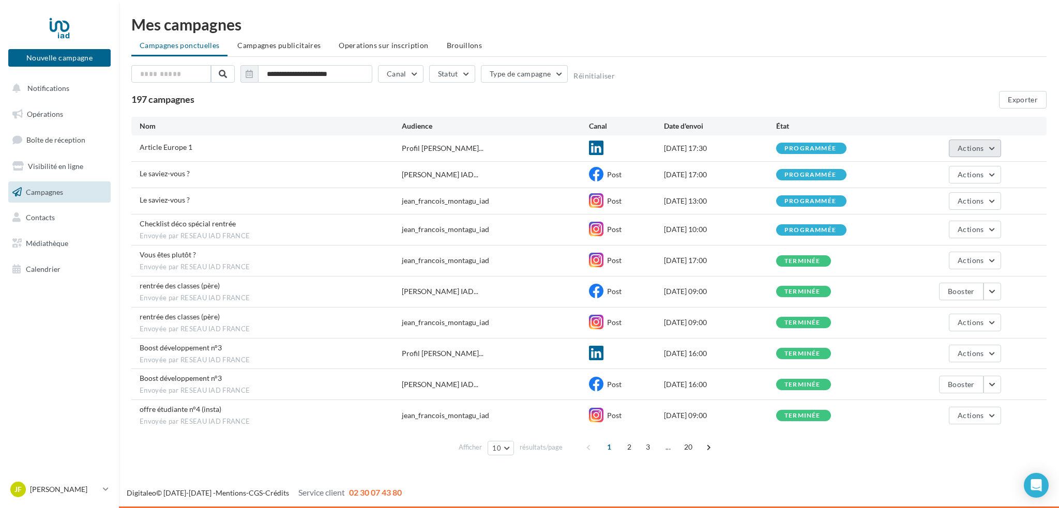
click at [990, 148] on button "Actions" at bounding box center [975, 149] width 52 height 18
click at [1018, 149] on div "Article Europe 1 Profil [PERSON_NAME]... [DATE] 17:30 programmée Actions Voir l…" at bounding box center [588, 148] width 915 height 26
click at [54, 115] on span "Opérations" at bounding box center [45, 114] width 36 height 9
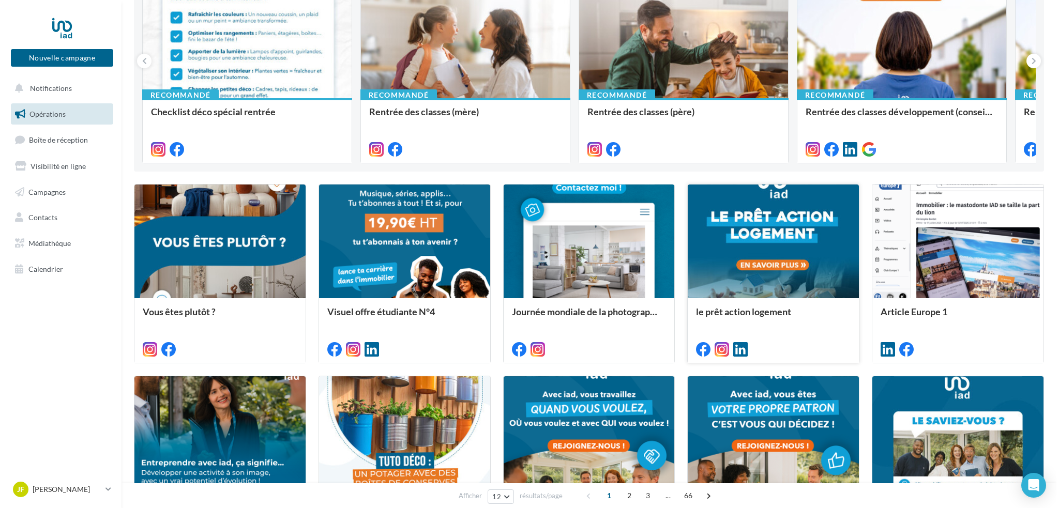
scroll to position [161, 0]
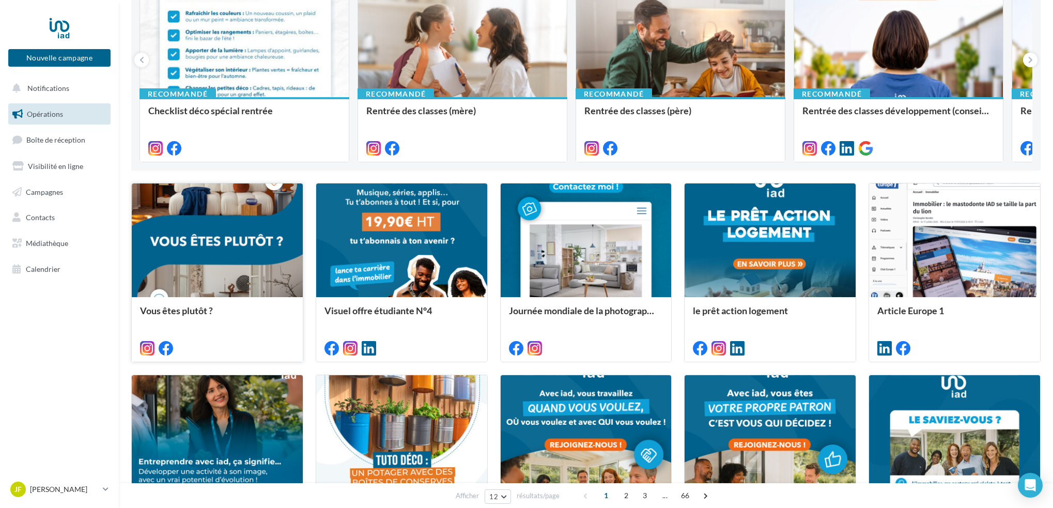
click at [218, 237] on div at bounding box center [217, 240] width 171 height 115
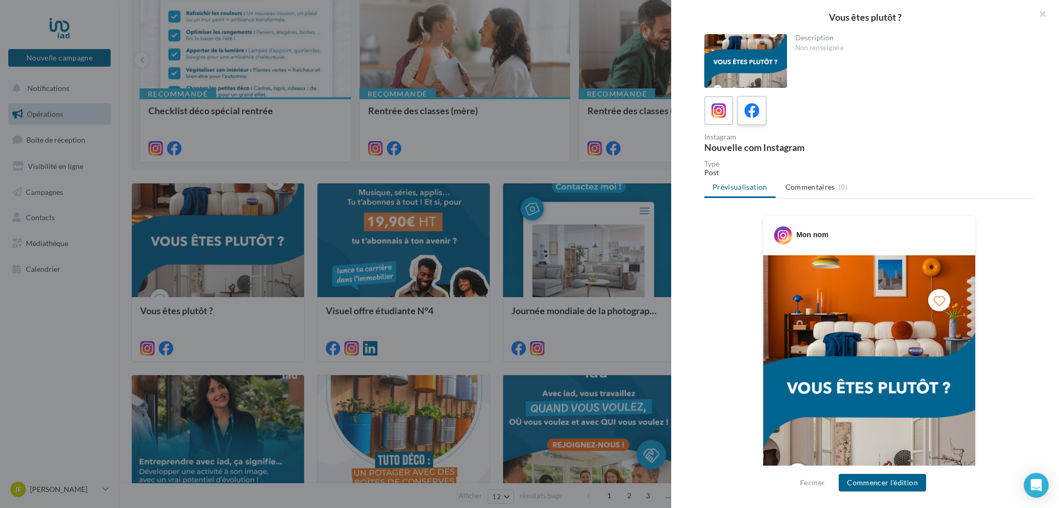
click at [753, 108] on icon at bounding box center [751, 110] width 15 height 15
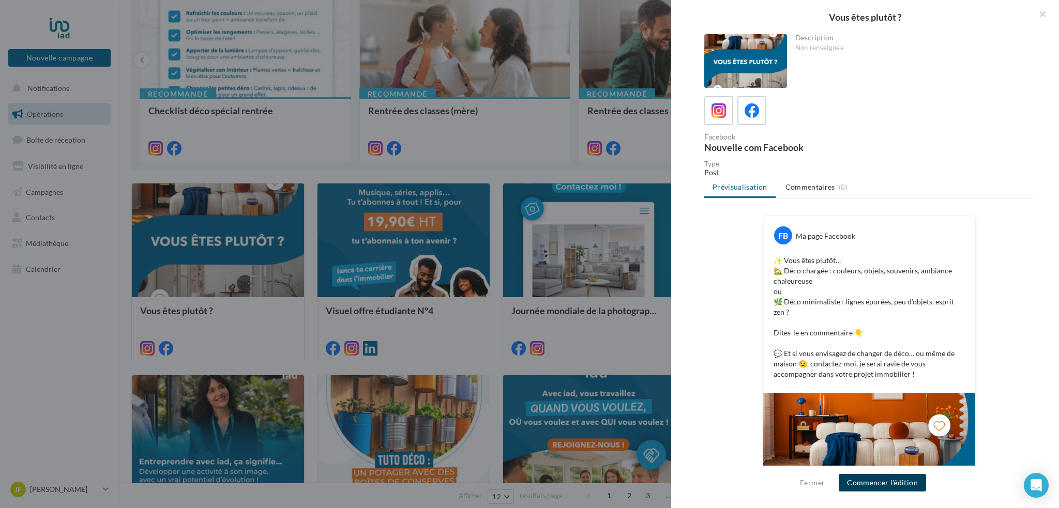
click at [873, 483] on button "Commencer l'édition" at bounding box center [881, 483] width 87 height 18
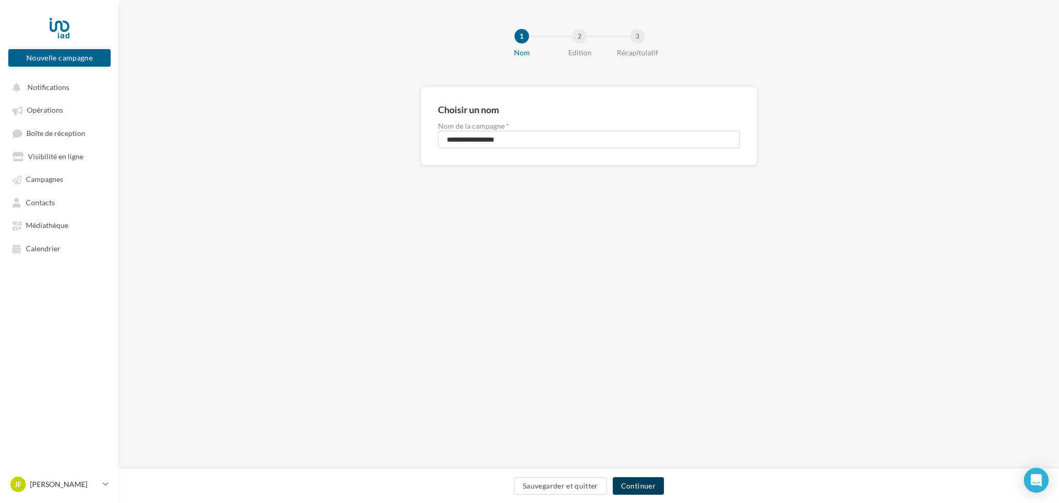
click at [640, 485] on button "Continuer" at bounding box center [638, 486] width 51 height 18
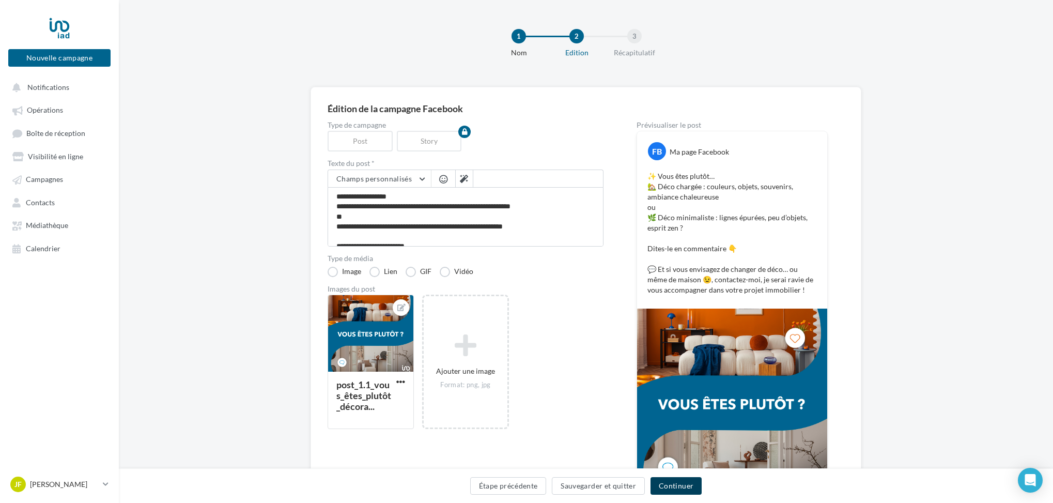
click at [669, 485] on button "Continuer" at bounding box center [676, 486] width 51 height 18
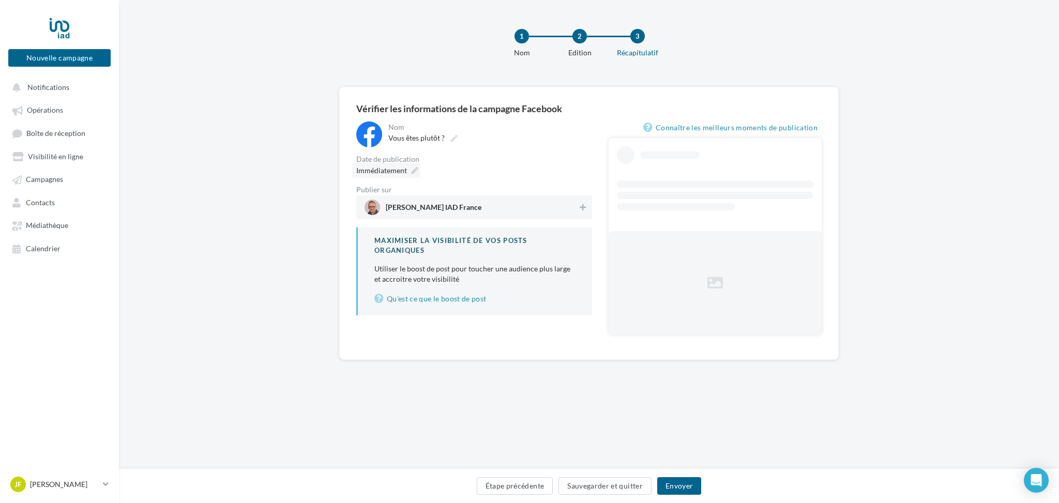
click at [397, 173] on span "Immédiatement" at bounding box center [381, 170] width 51 height 9
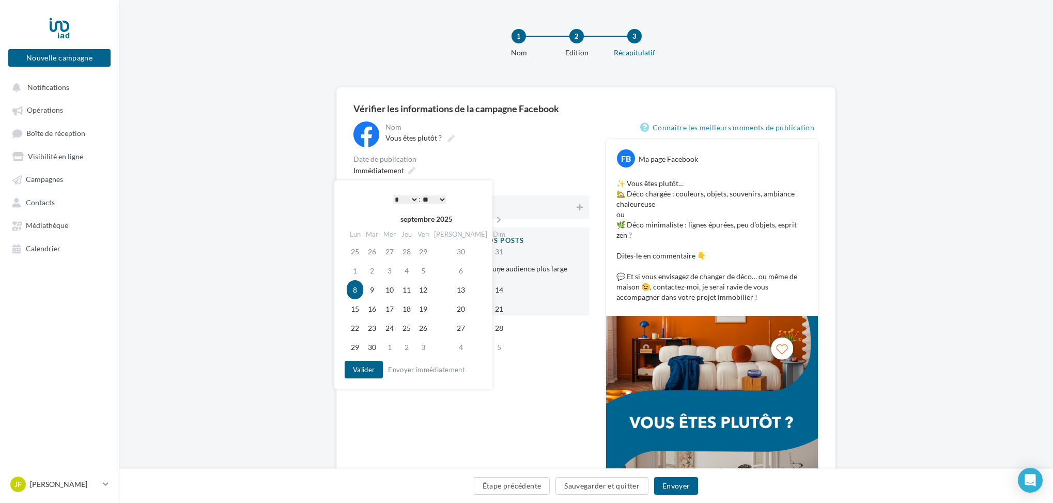
click at [413, 197] on select "* * * * * * * * * * ** ** ** ** ** ** ** ** ** ** ** ** ** **" at bounding box center [406, 199] width 26 height 8
click at [359, 369] on button "Valider" at bounding box center [361, 370] width 38 height 18
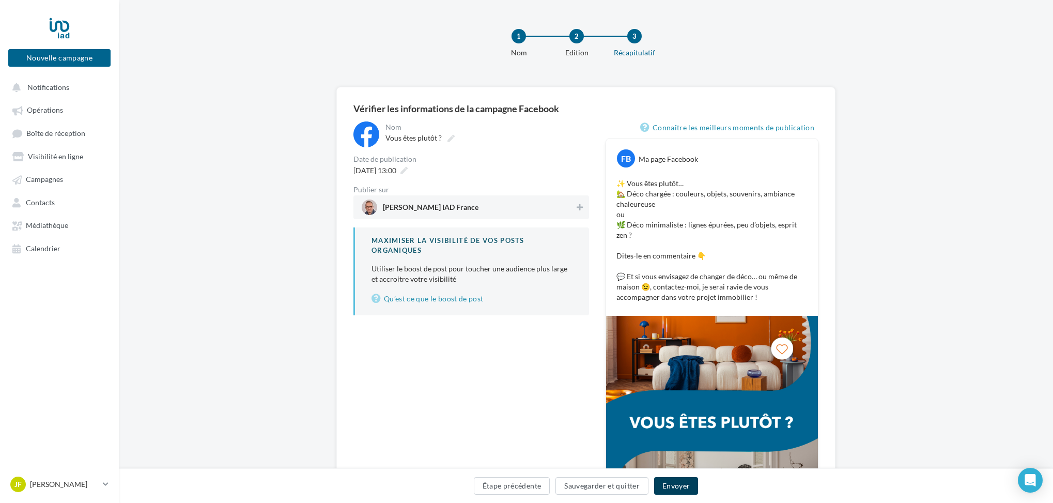
click at [674, 482] on button "Envoyer" at bounding box center [676, 486] width 44 height 18
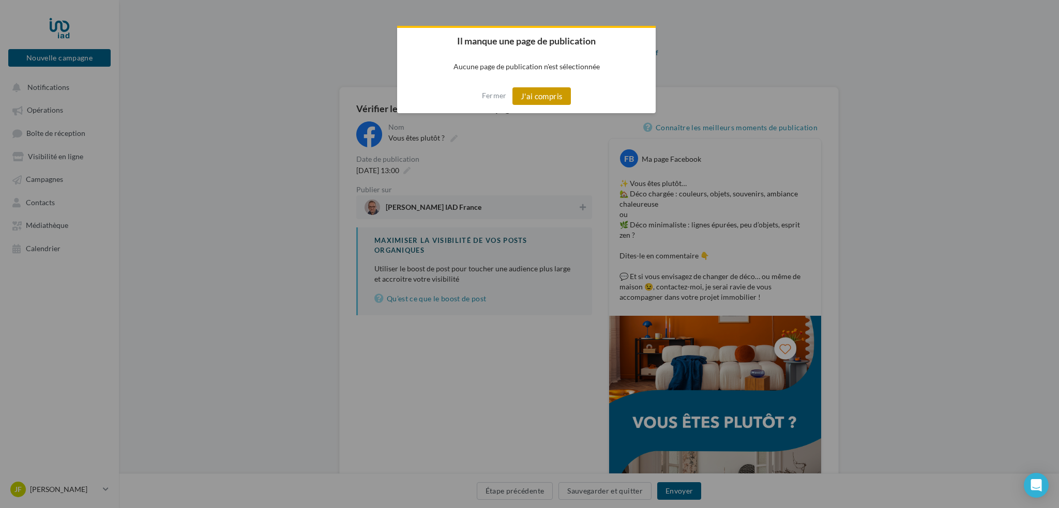
click at [531, 96] on button "J'ai compris" at bounding box center [541, 96] width 59 height 18
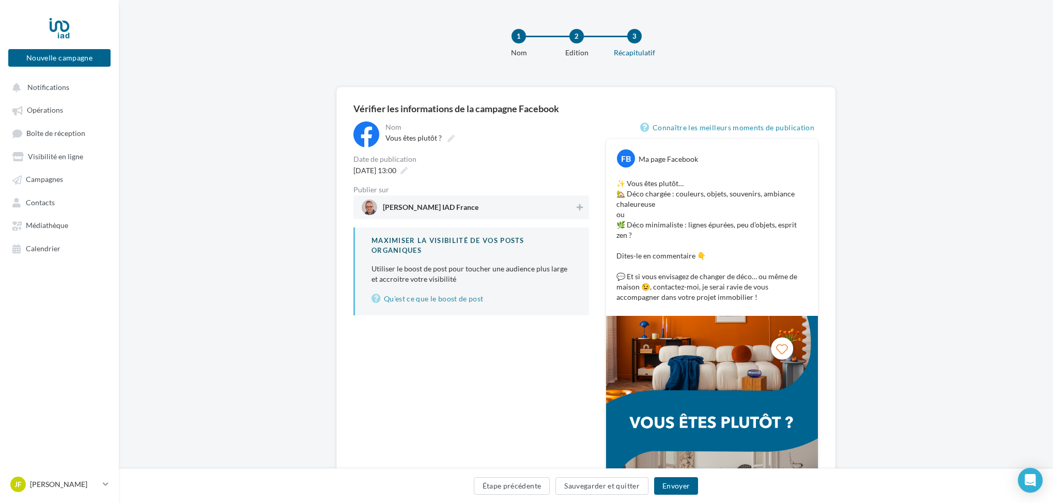
click at [474, 206] on span "Jean-François Montagu IAD France" at bounding box center [431, 209] width 96 height 11
click at [671, 486] on button "Envoyer" at bounding box center [676, 486] width 44 height 18
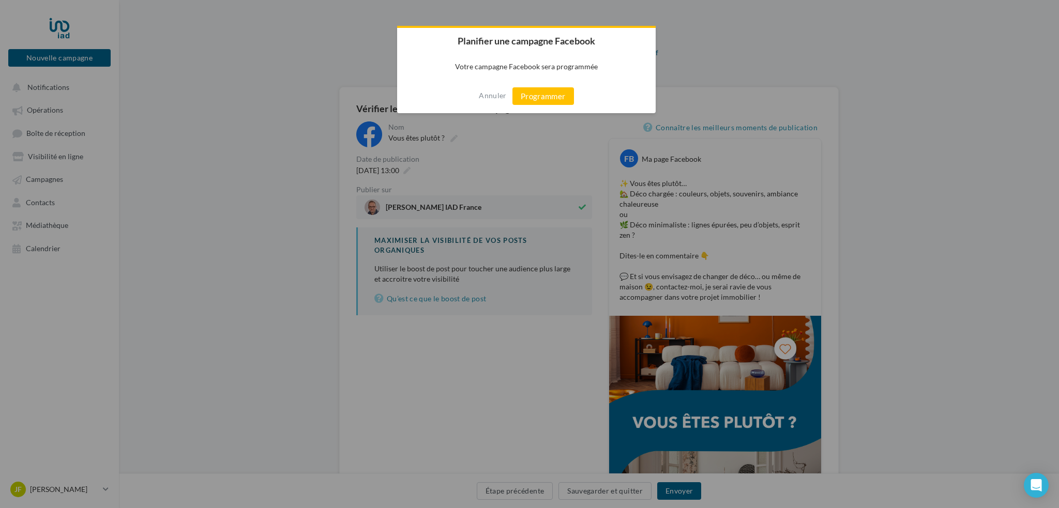
click at [541, 94] on button "Programmer" at bounding box center [543, 96] width 62 height 18
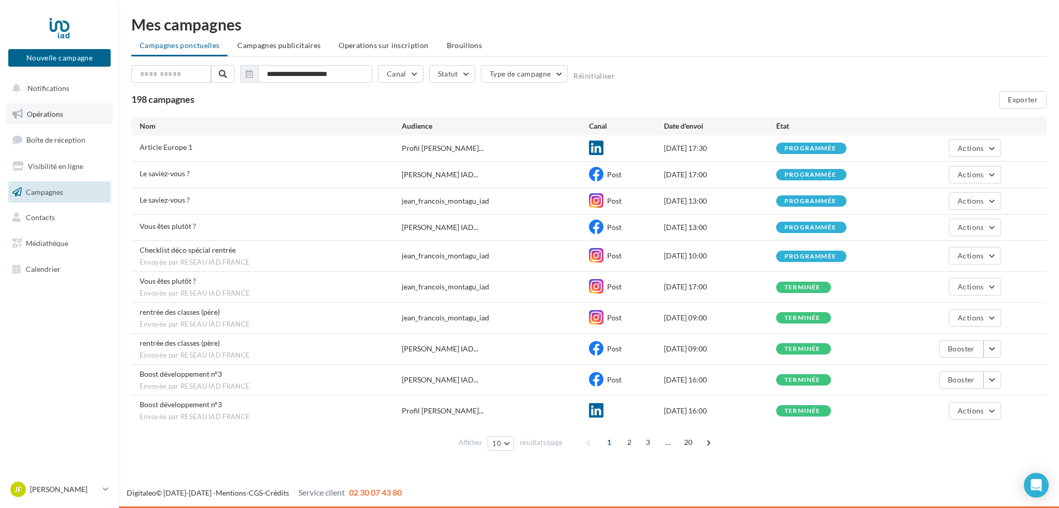
click at [43, 113] on span "Opérations" at bounding box center [45, 114] width 36 height 9
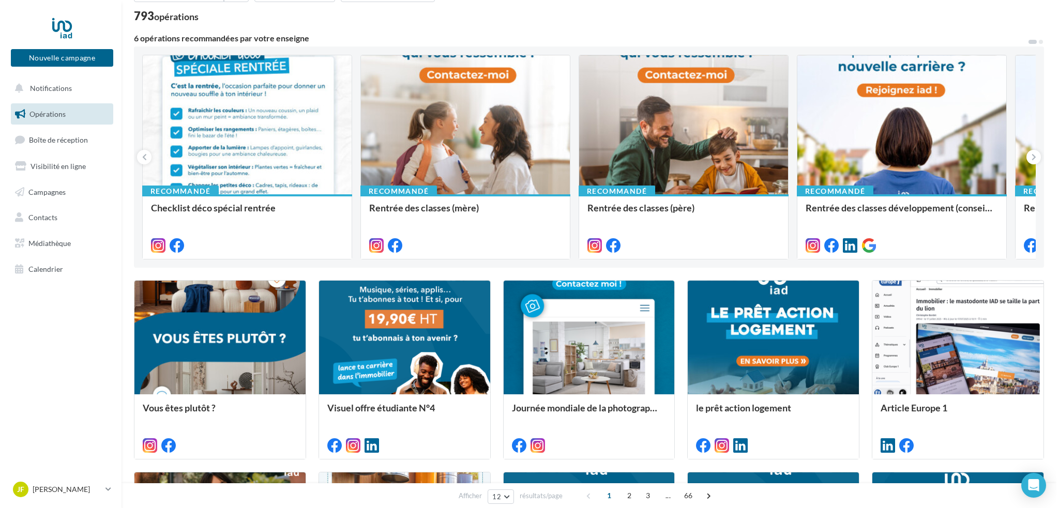
scroll to position [62, 0]
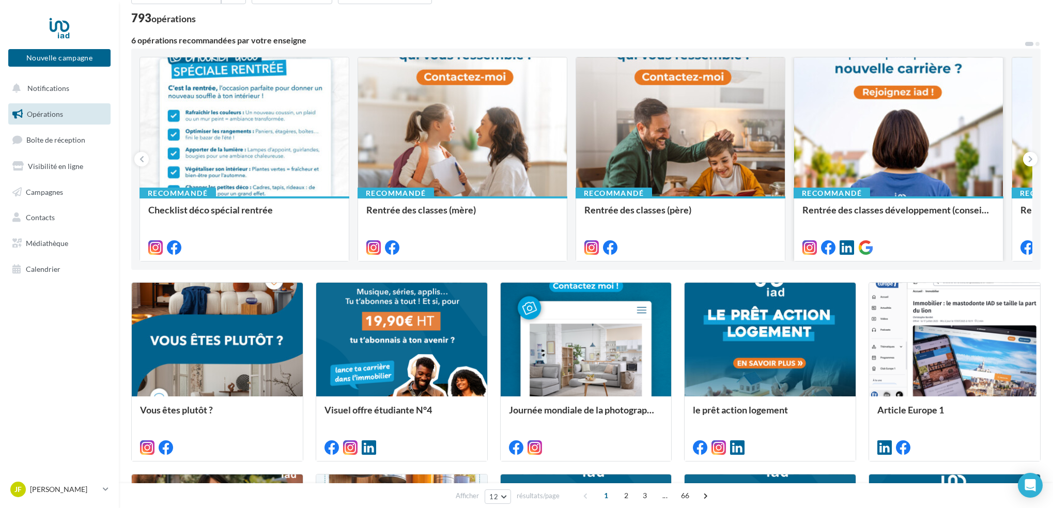
click at [847, 137] on div at bounding box center [898, 127] width 209 height 140
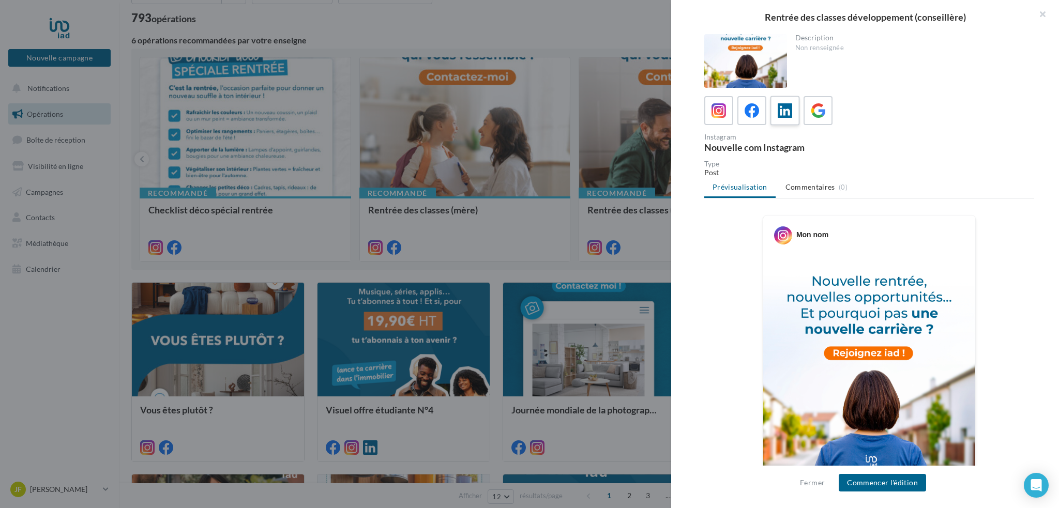
click at [779, 112] on icon at bounding box center [784, 110] width 15 height 15
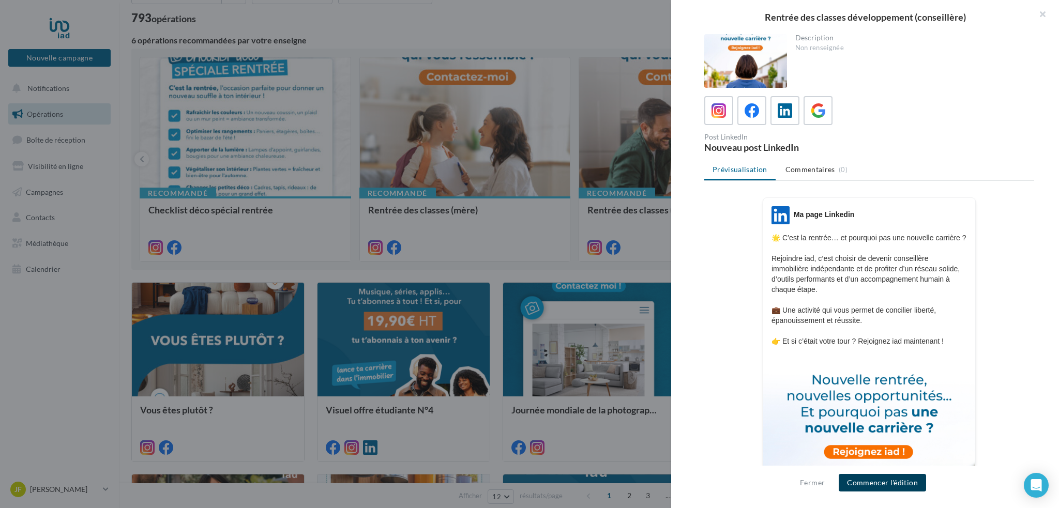
click at [869, 481] on button "Commencer l'édition" at bounding box center [881, 483] width 87 height 18
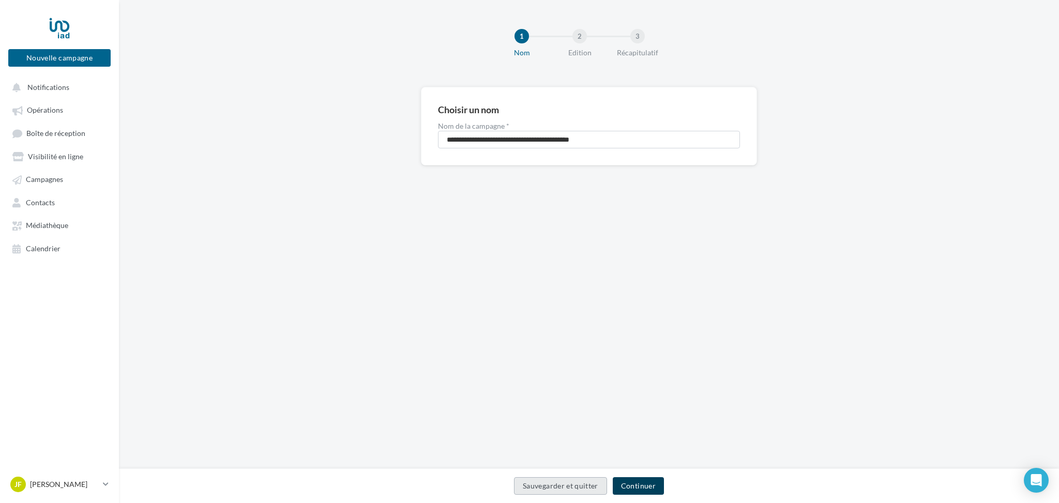
click at [642, 485] on button "Continuer" at bounding box center [638, 486] width 51 height 18
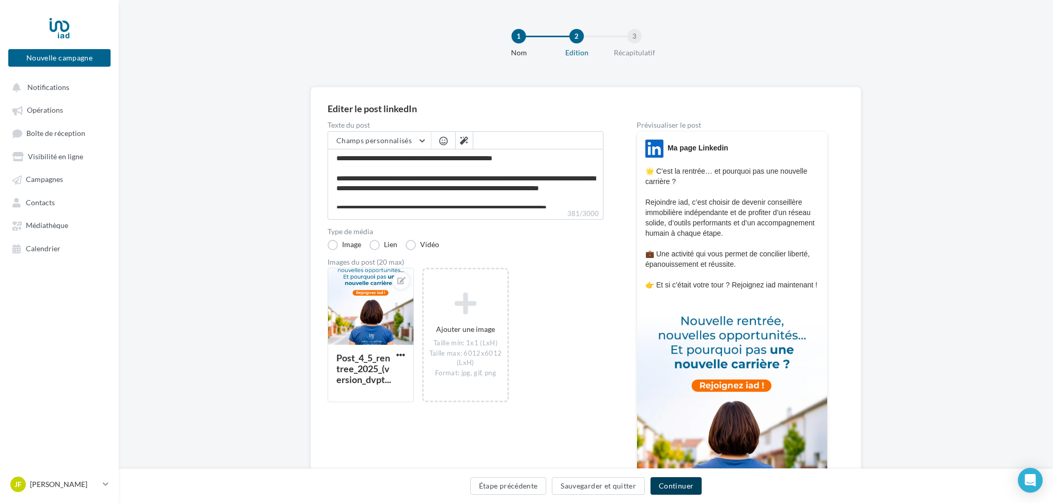
click at [675, 487] on button "Continuer" at bounding box center [676, 486] width 51 height 18
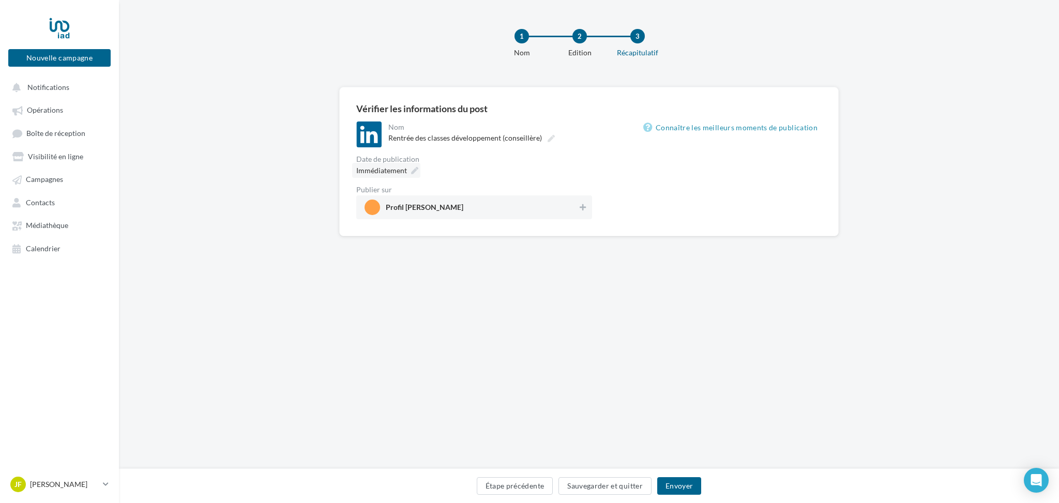
click at [401, 171] on span "Immédiatement" at bounding box center [381, 170] width 51 height 9
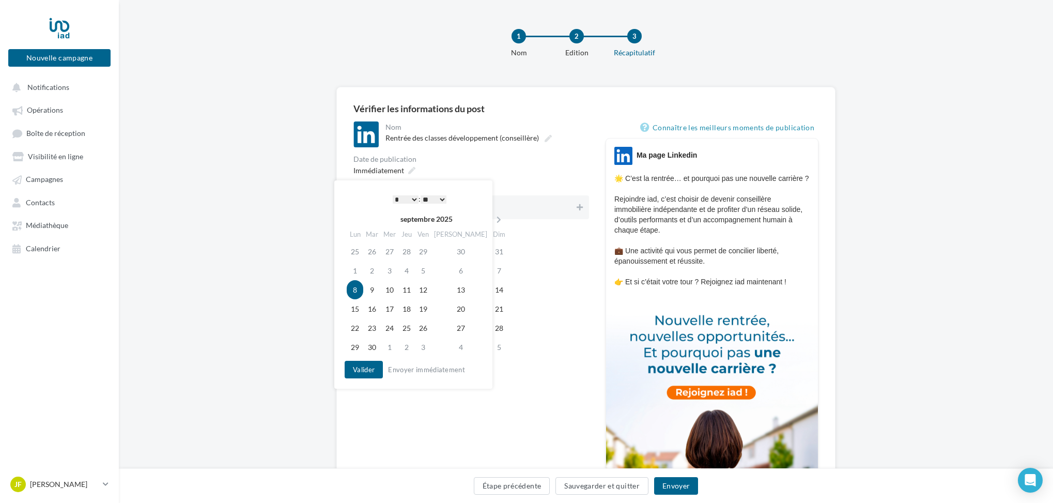
click at [412, 197] on select "* * * * * * * * * * ** ** ** ** ** ** ** ** ** ** ** ** ** **" at bounding box center [406, 199] width 26 height 8
click at [441, 197] on select "** ** ** ** ** **" at bounding box center [431, 199] width 26 height 8
click at [365, 371] on button "Valider" at bounding box center [361, 370] width 38 height 18
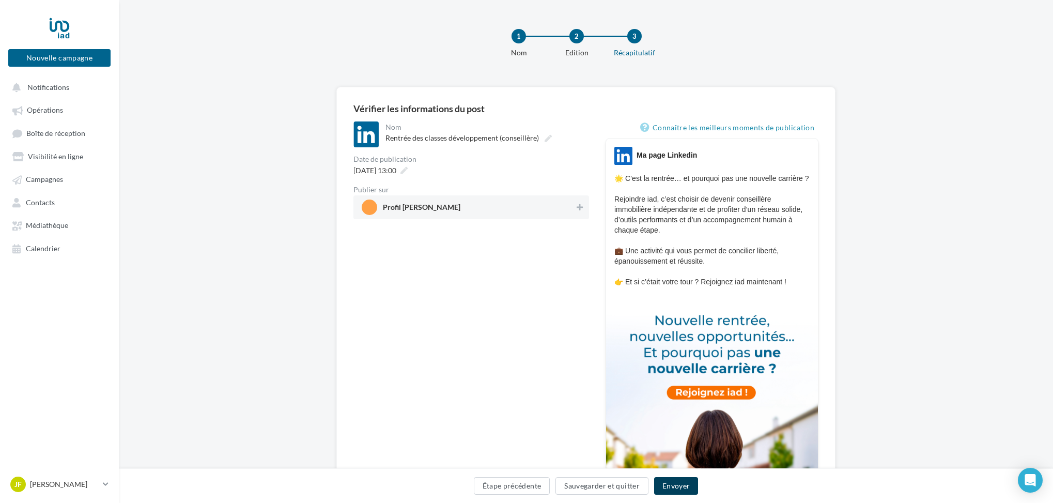
click at [676, 487] on button "Envoyer" at bounding box center [676, 486] width 44 height 18
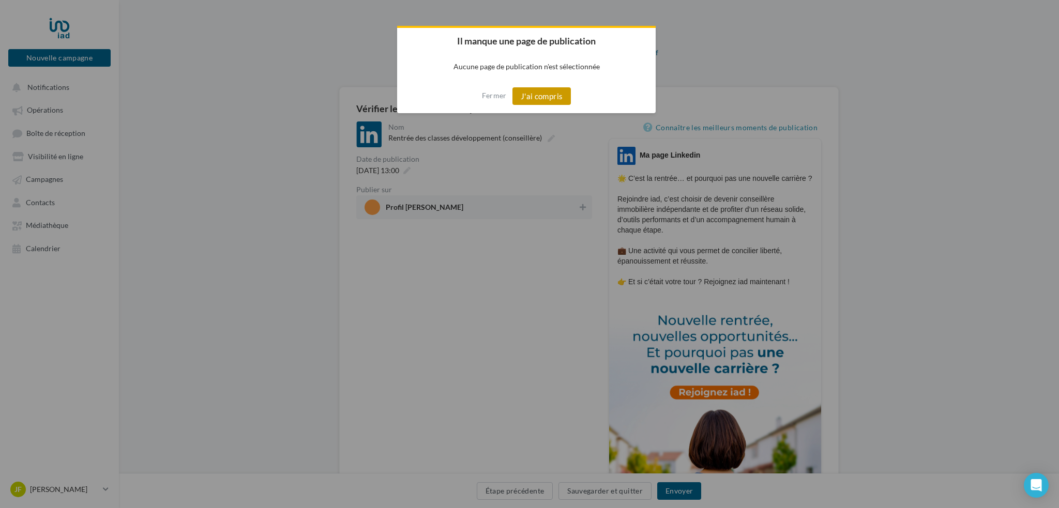
click at [525, 96] on button "J'ai compris" at bounding box center [541, 96] width 59 height 18
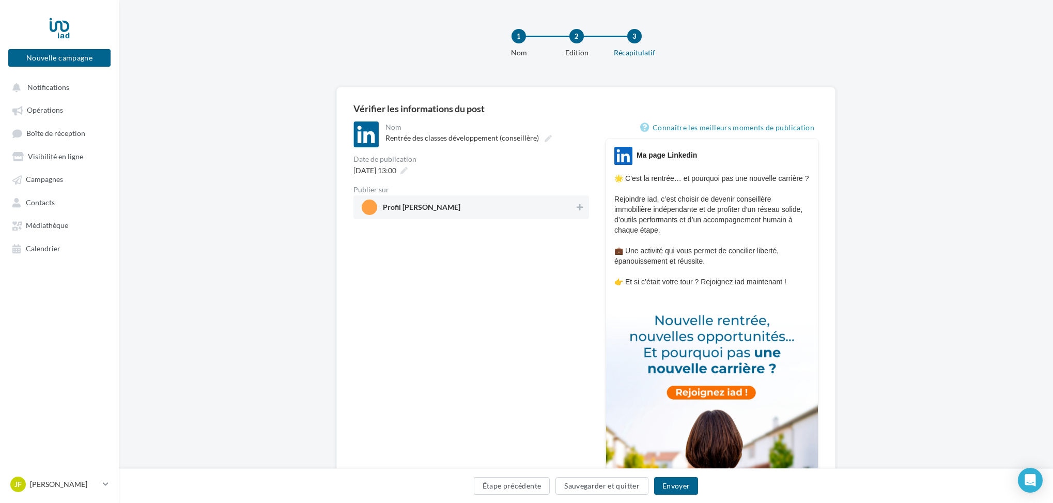
drag, startPoint x: 446, startPoint y: 206, endPoint x: 521, endPoint y: 348, distance: 160.9
click at [446, 206] on span "Profil Jean-François MONTAGU" at bounding box center [422, 209] width 78 height 11
click at [674, 490] on button "Envoyer" at bounding box center [676, 486] width 44 height 18
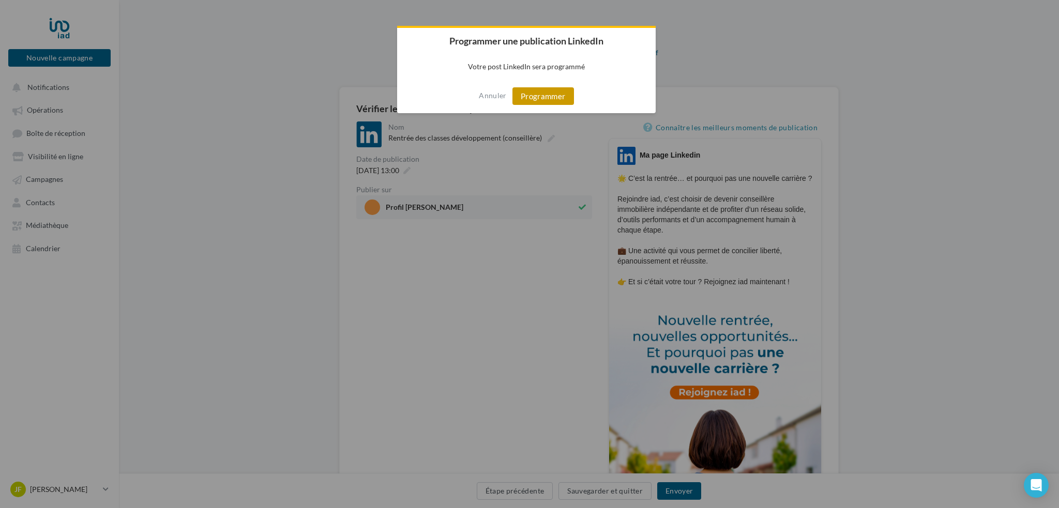
click at [526, 96] on button "Programmer" at bounding box center [543, 96] width 62 height 18
